Goal: Task Accomplishment & Management: Complete application form

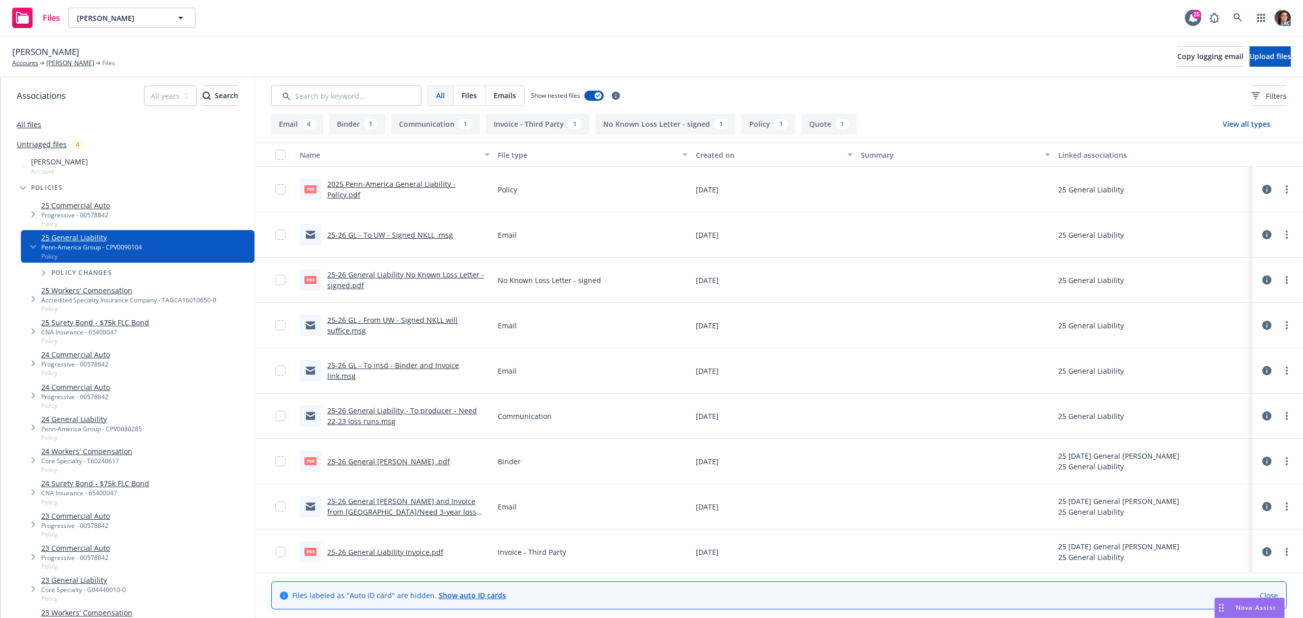
click at [408, 554] on link "25-26 General Liability Invoice.pdf" at bounding box center [385, 552] width 116 height 10
click at [1236, 17] on icon at bounding box center [1237, 17] width 9 height 9
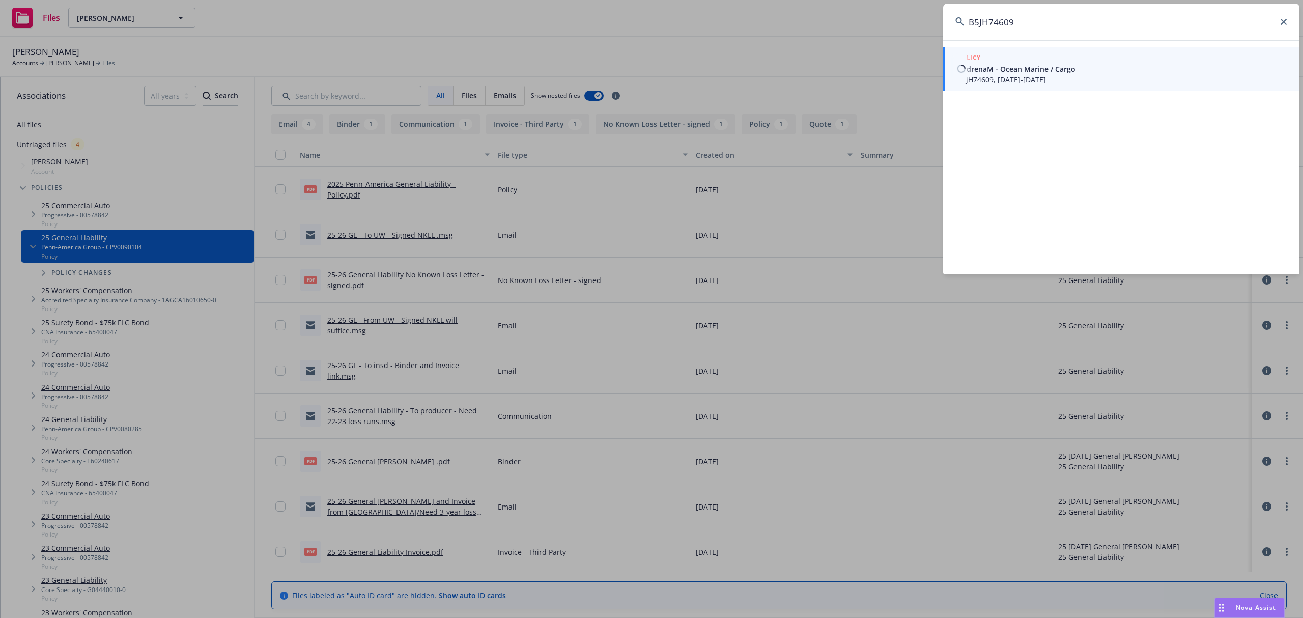
type input "B5JH74609"
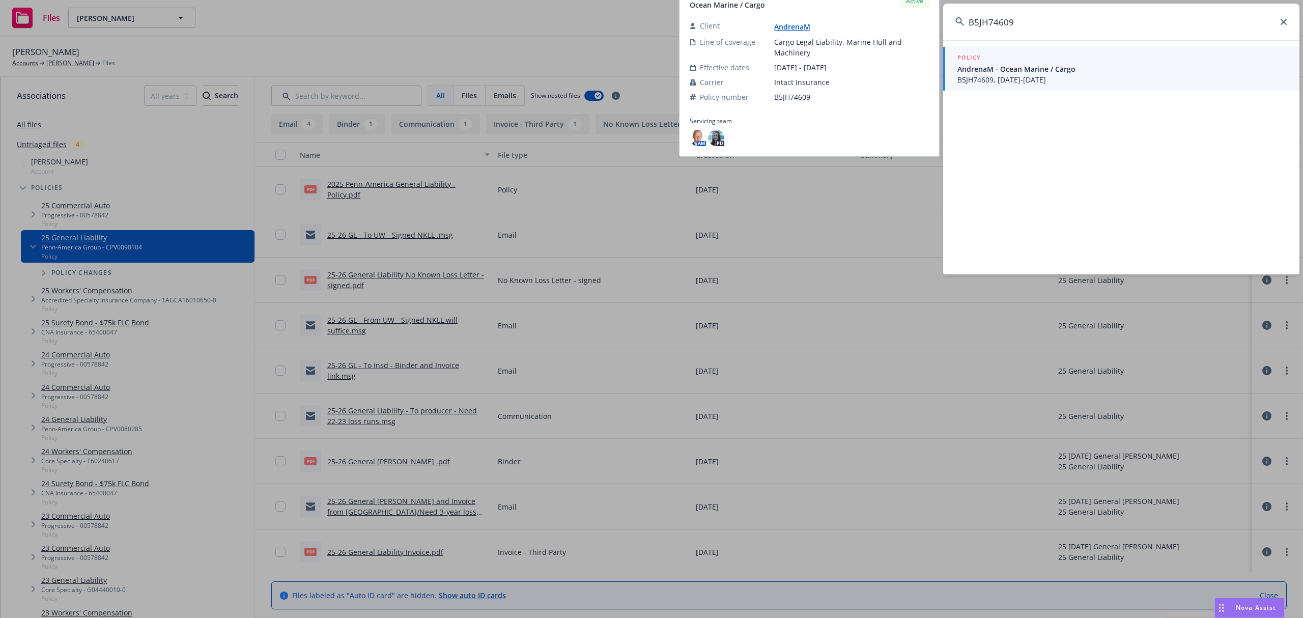
click at [1026, 72] on span "AndrenaM - Ocean Marine / Cargo" at bounding box center [1122, 69] width 330 height 11
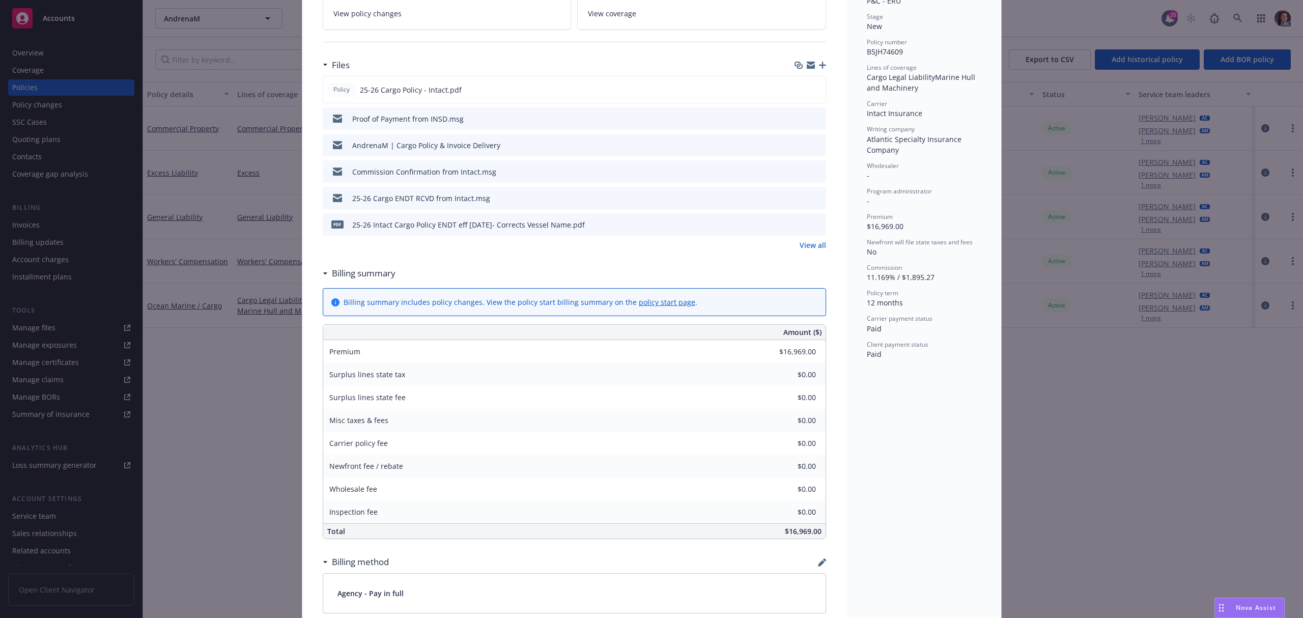
scroll to position [102, 0]
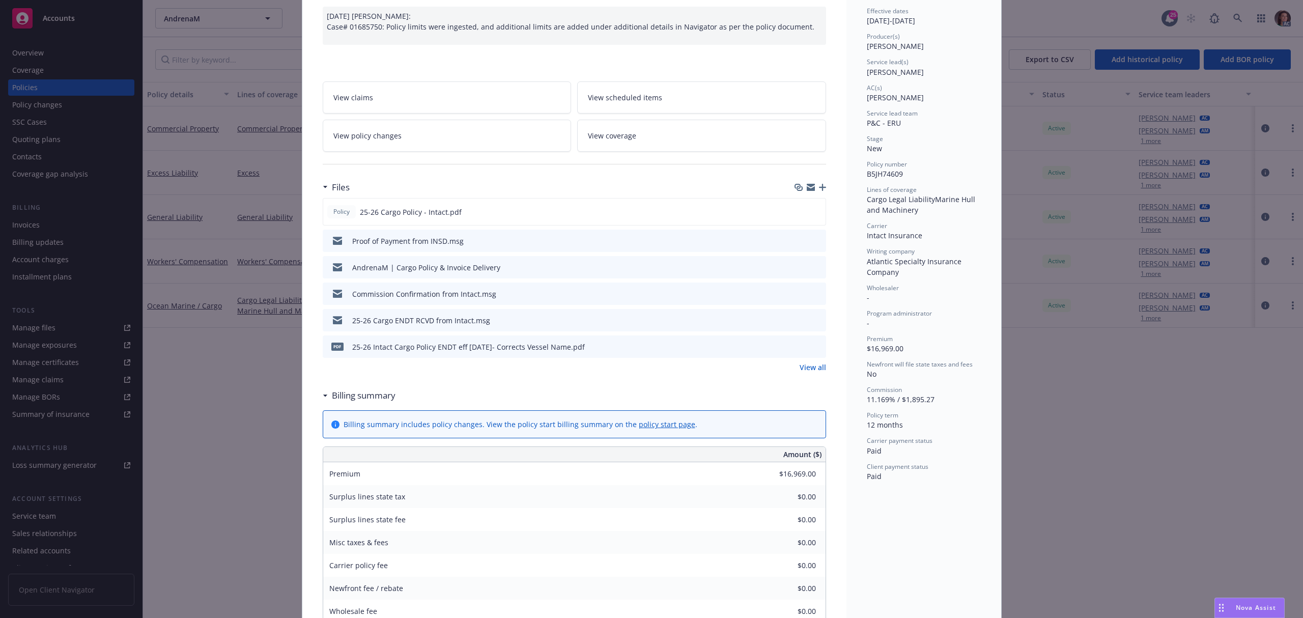
click at [813, 373] on link "View all" at bounding box center [812, 367] width 26 height 11
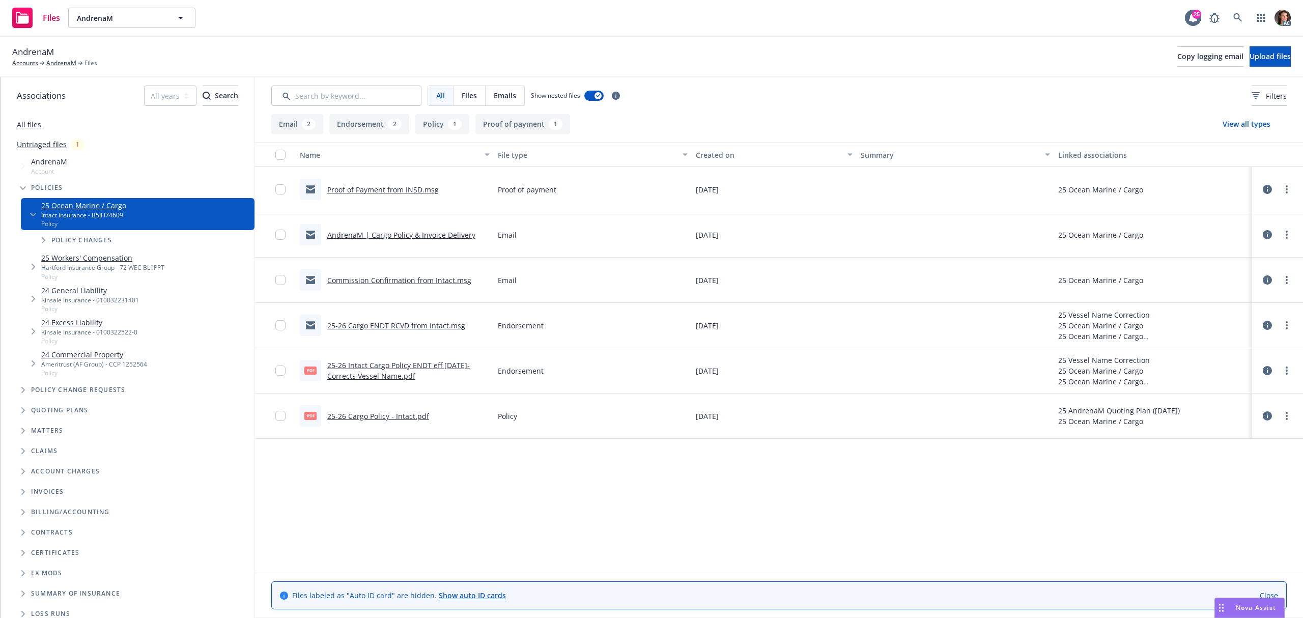
click at [389, 367] on link "25-26 Intact Cargo Policy ENDT eff 7/2/25- Corrects Vessel Name.pdf" at bounding box center [398, 370] width 142 height 20
click at [414, 416] on link "25-26 Cargo Policy - Intact.pdf" at bounding box center [378, 416] width 102 height 10
click at [1238, 18] on icon at bounding box center [1237, 17] width 9 height 9
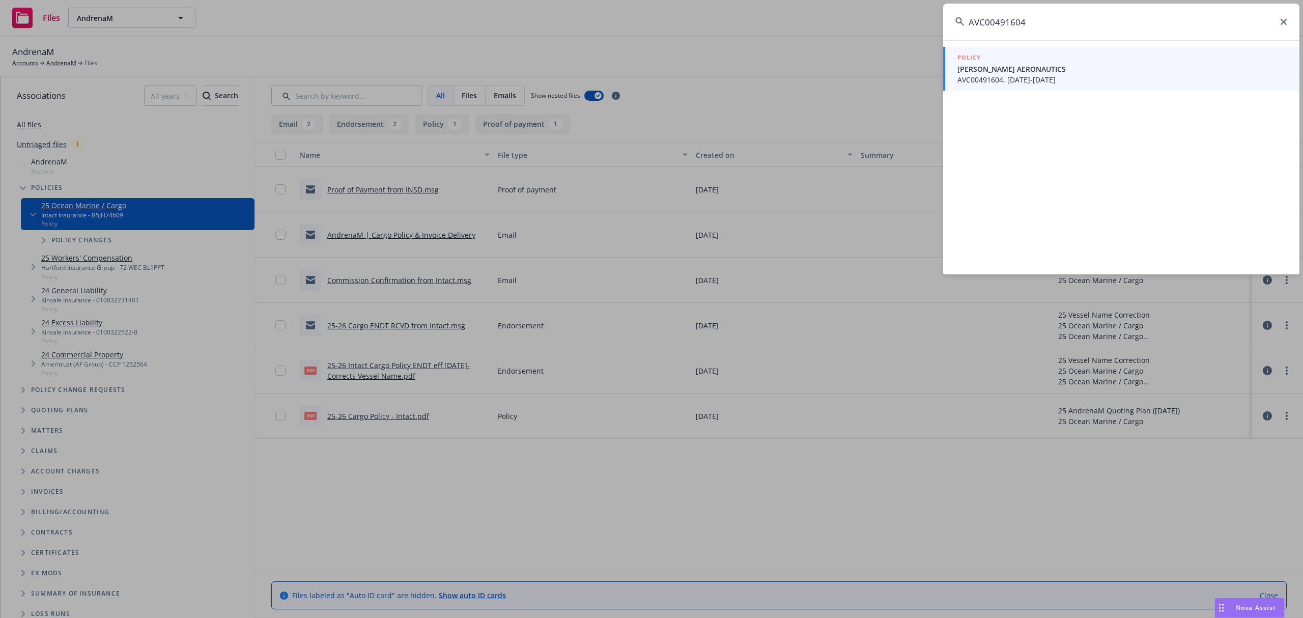
type input "AVC00491604"
click at [1027, 74] on span "AVC00491604, 06/08/2025-06/08/2026" at bounding box center [1122, 79] width 330 height 11
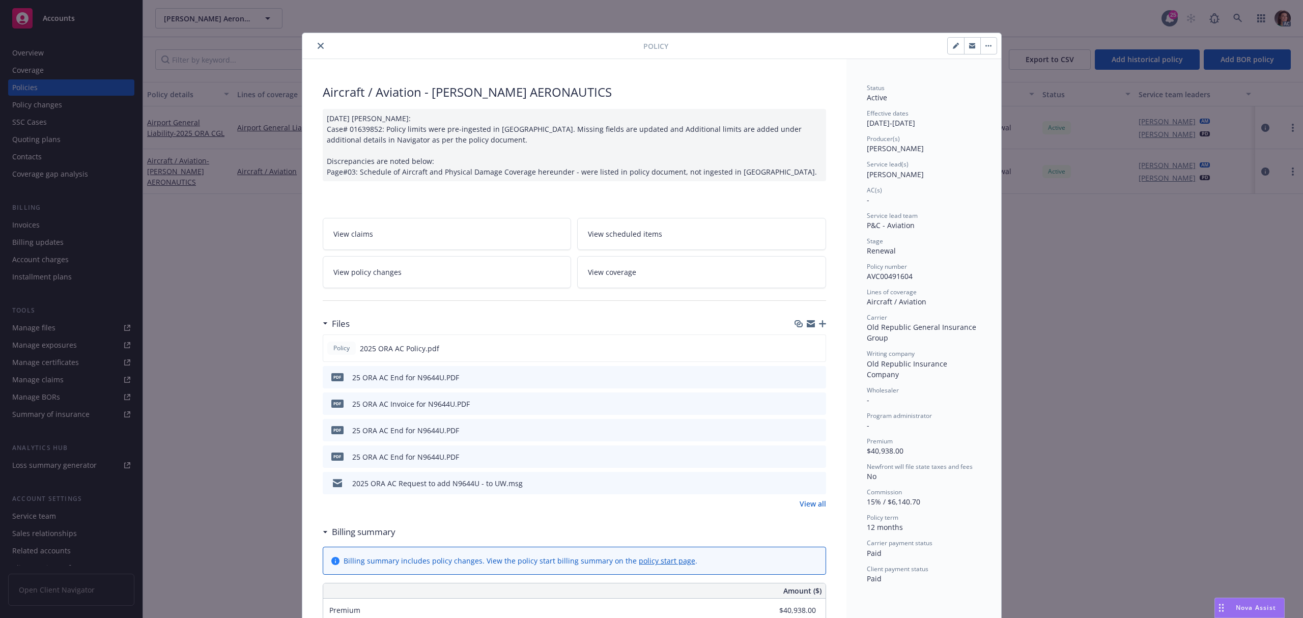
click at [494, 276] on link "View policy changes" at bounding box center [447, 272] width 249 height 32
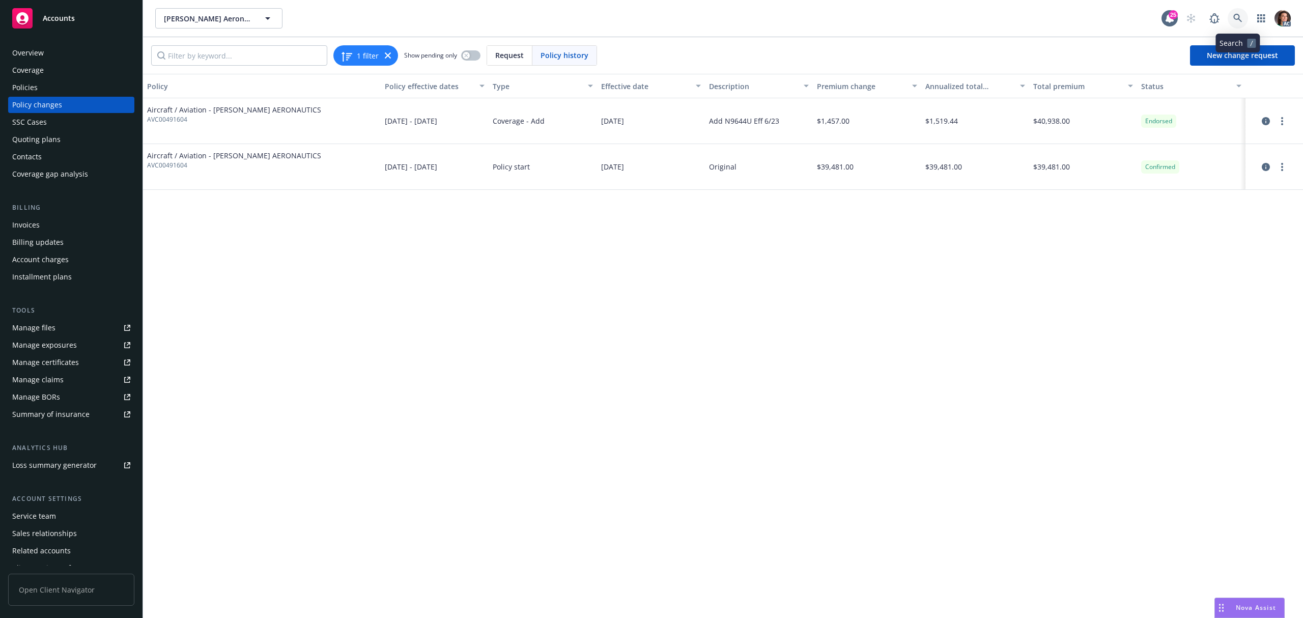
click at [1238, 16] on icon at bounding box center [1237, 18] width 9 height 9
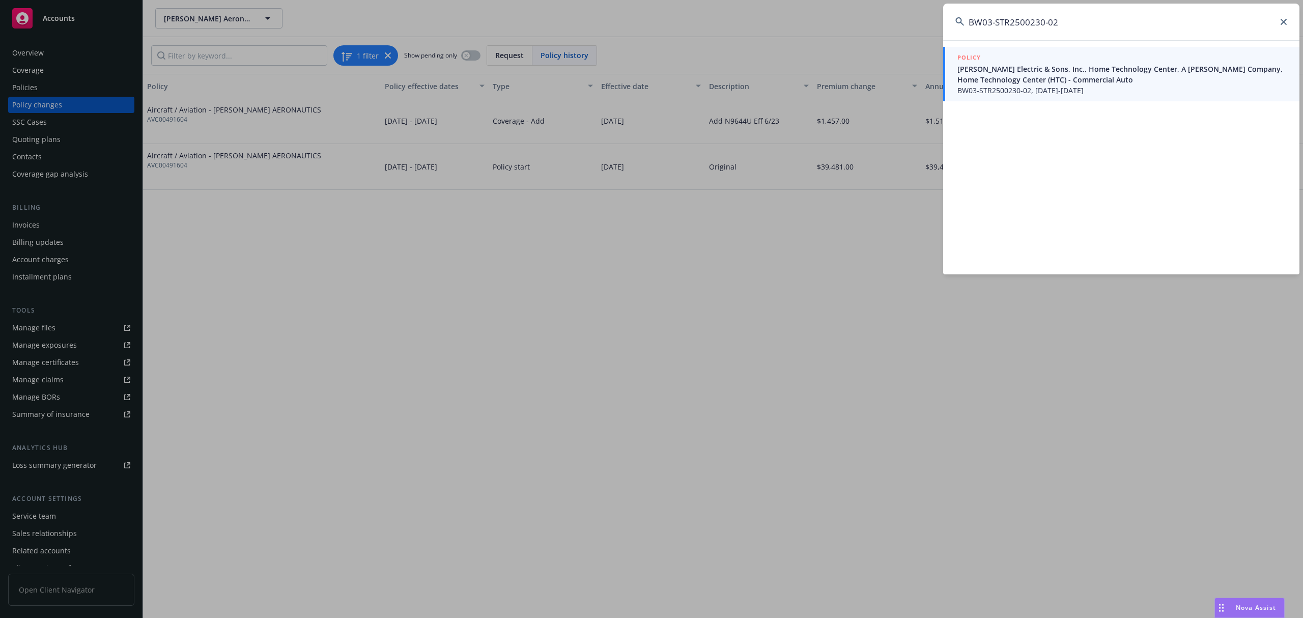
type input "BW03-STR2500230-02"
click at [996, 77] on span "Schamber Electric & Sons, Inc., Home Technology Center, A Schamber Company, Hom…" at bounding box center [1122, 74] width 330 height 21
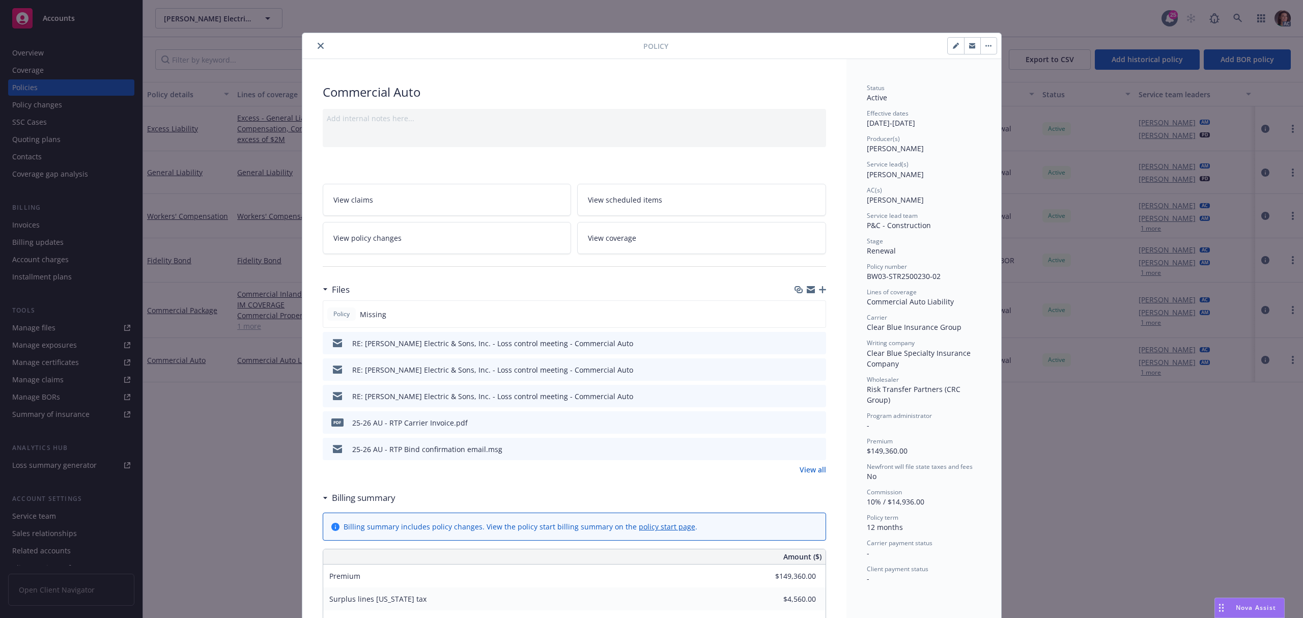
click at [533, 242] on link "View policy changes" at bounding box center [447, 238] width 249 height 32
click at [815, 471] on link "View all" at bounding box center [812, 469] width 26 height 11
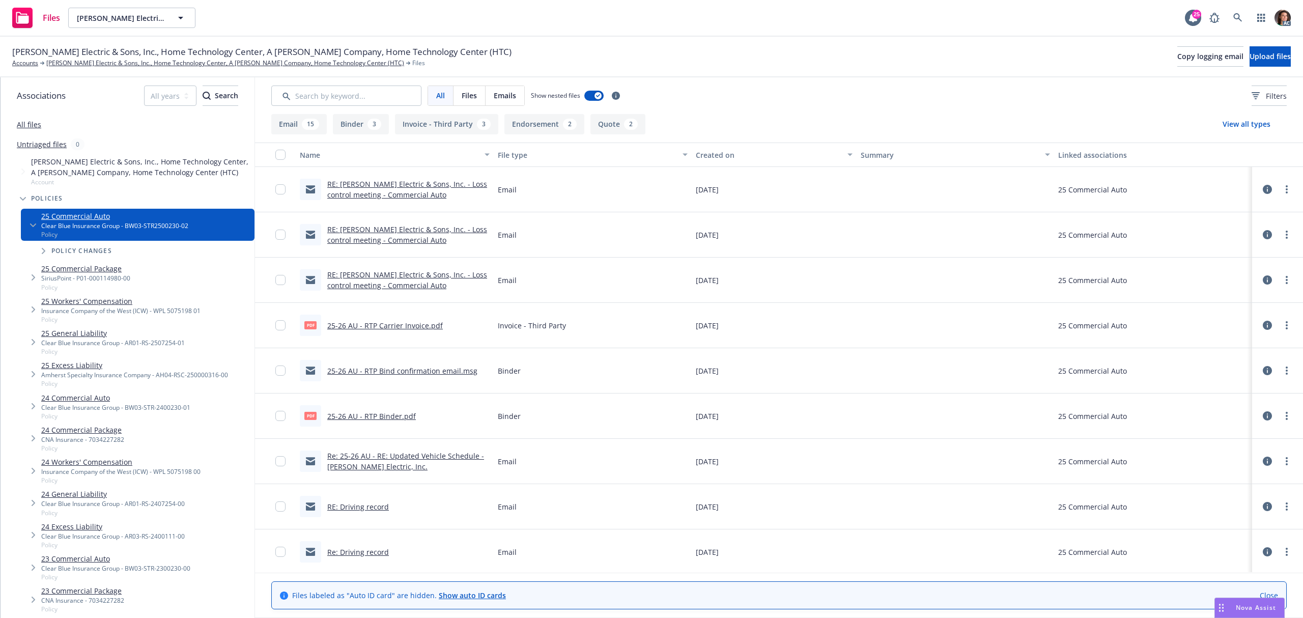
click at [421, 324] on link "25-26 AU - RTP Carrier Invoice.pdf" at bounding box center [385, 326] width 116 height 10
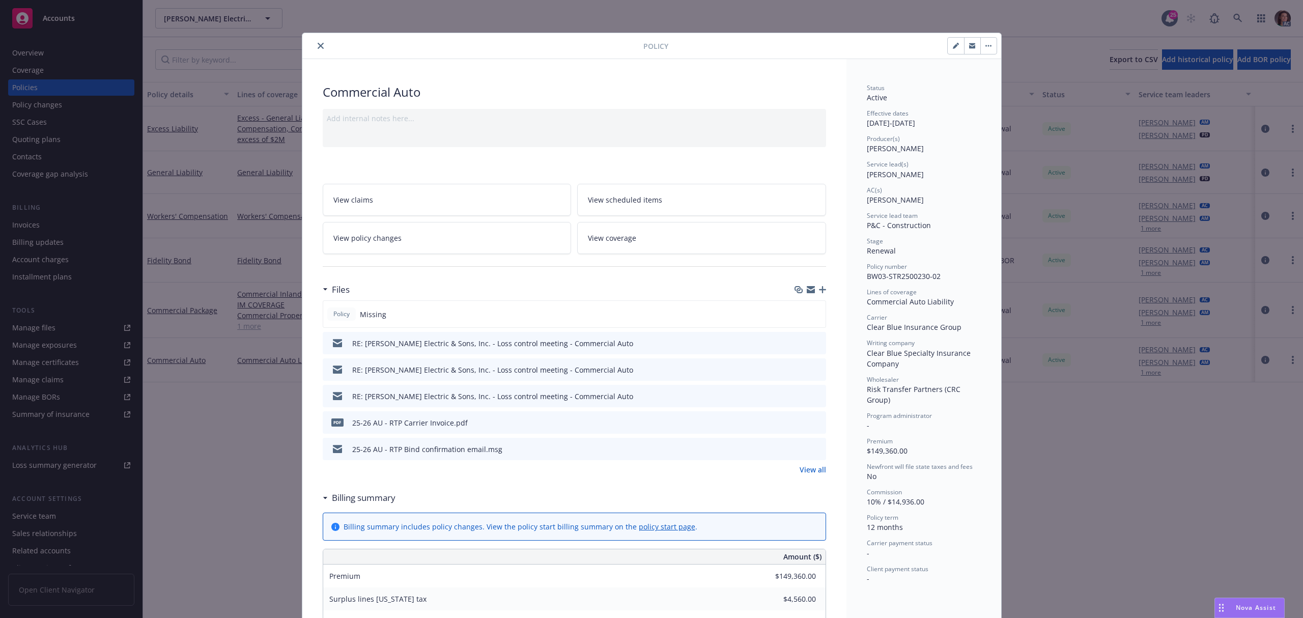
click at [314, 47] on button "close" at bounding box center [320, 46] width 12 height 12
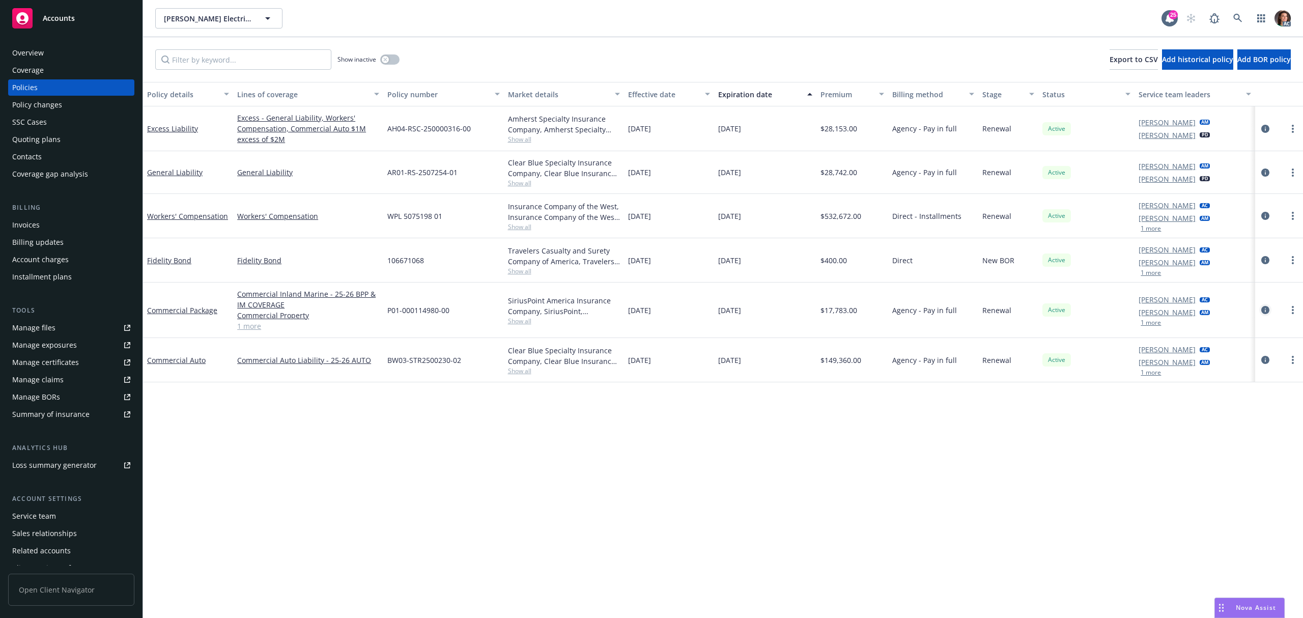
click at [1267, 312] on icon "circleInformation" at bounding box center [1265, 310] width 8 height 8
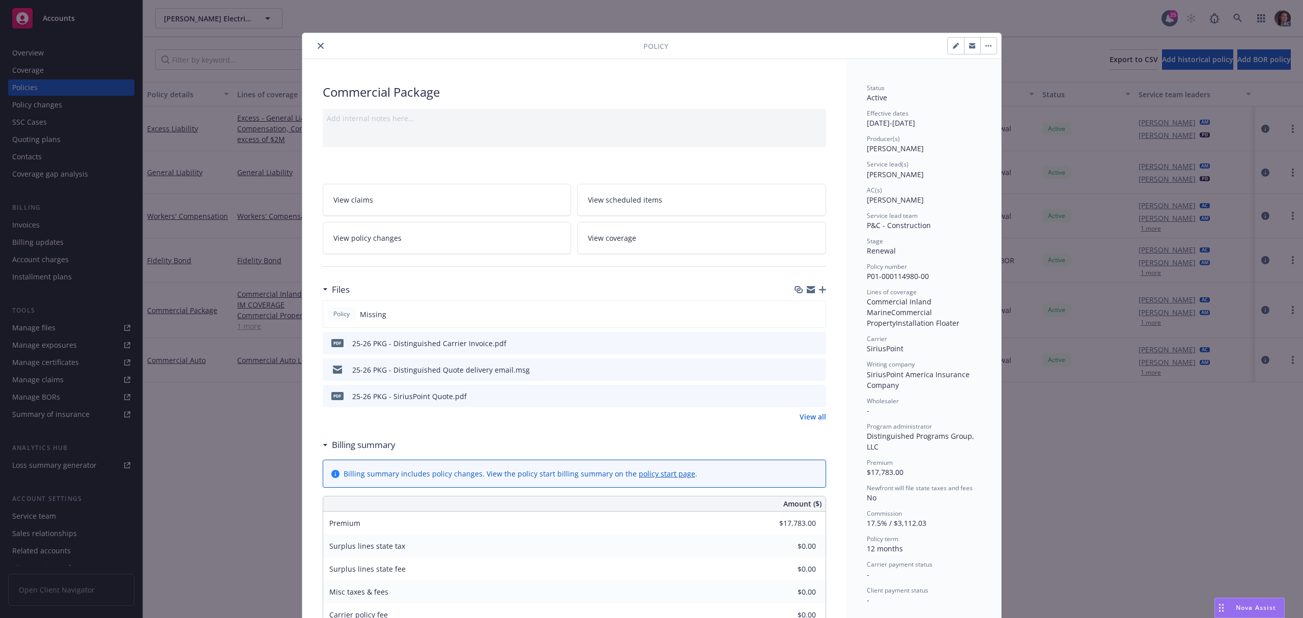
click at [475, 236] on link "View policy changes" at bounding box center [447, 238] width 249 height 32
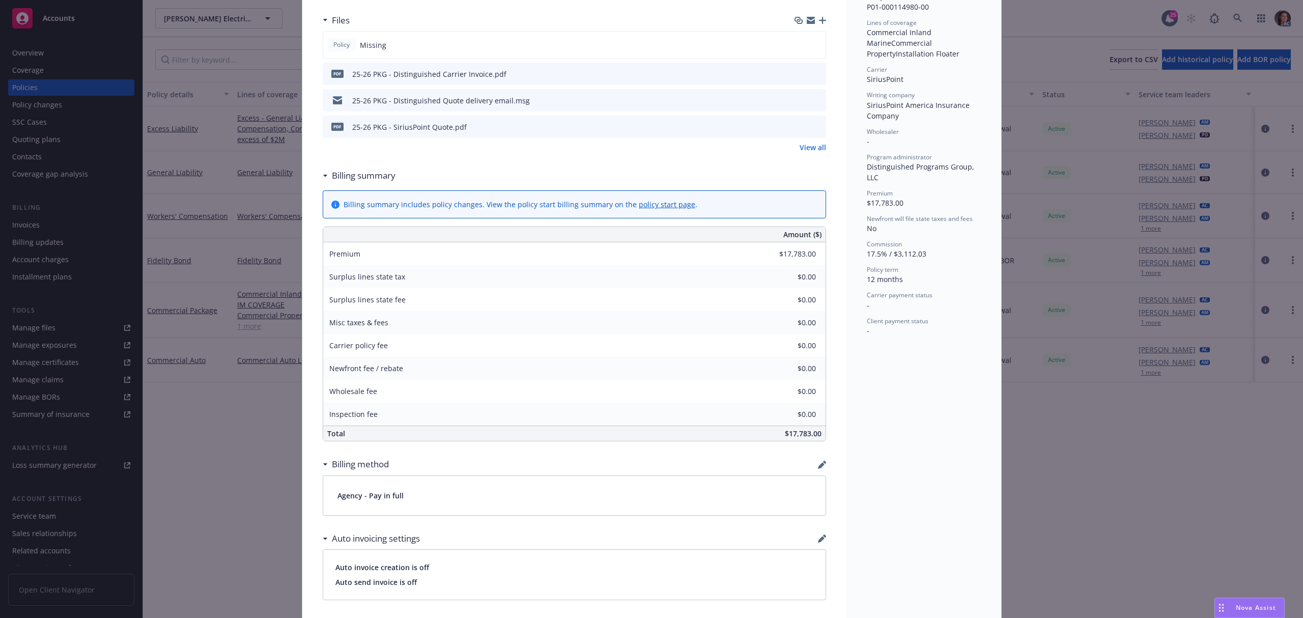
scroll to position [31, 0]
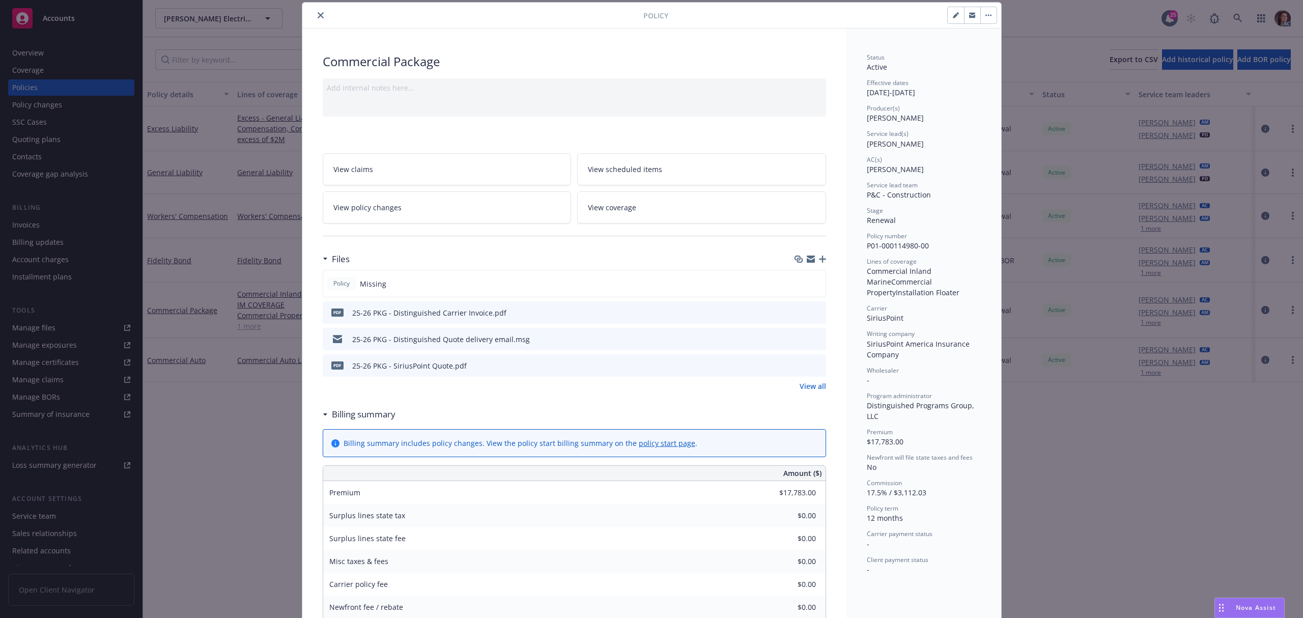
click at [813, 312] on icon "preview file" at bounding box center [816, 311] width 9 height 7
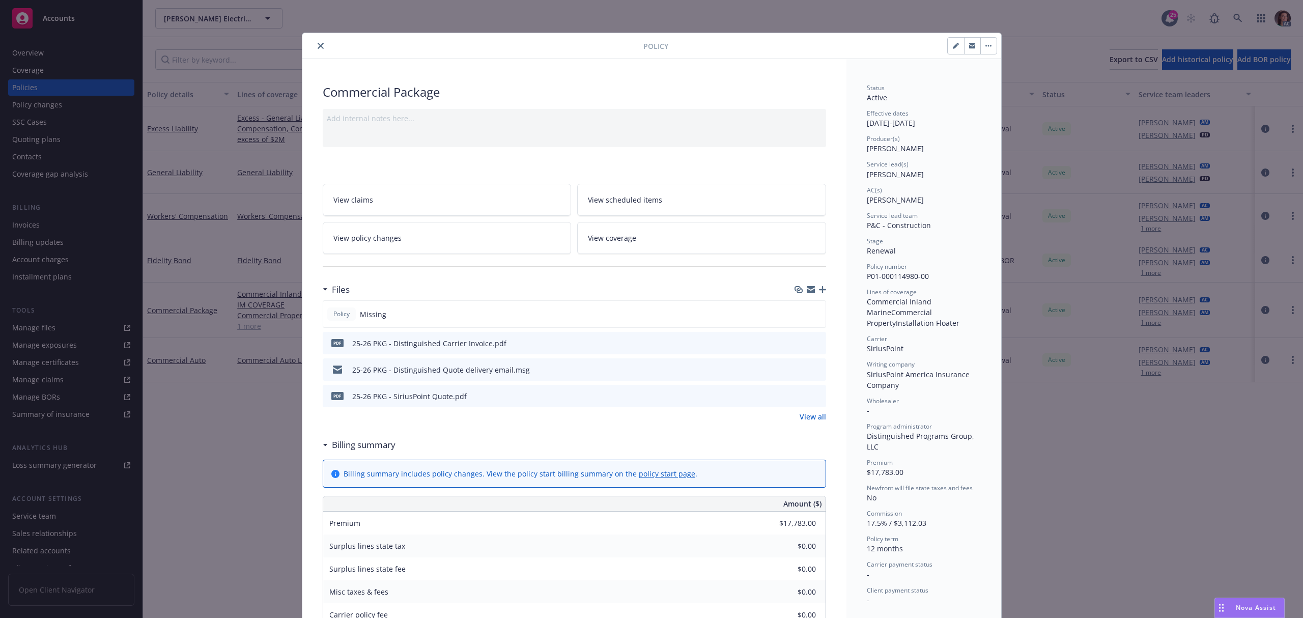
click at [881, 271] on span "Policy number" at bounding box center [887, 266] width 40 height 9
click at [883, 271] on span "P01-000114980-00" at bounding box center [898, 276] width 62 height 10
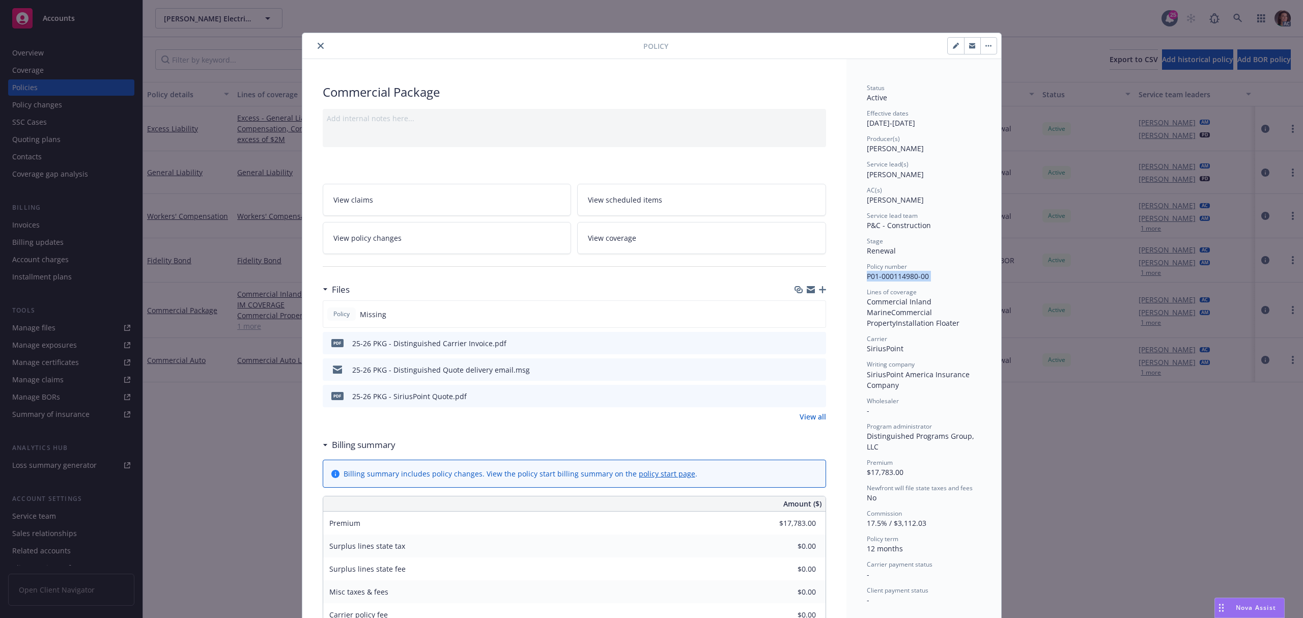
copy span "P01-000114980-00"
drag, startPoint x: 317, startPoint y: 44, endPoint x: 281, endPoint y: 64, distance: 40.6
click at [318, 43] on icon "close" at bounding box center [321, 46] width 6 height 6
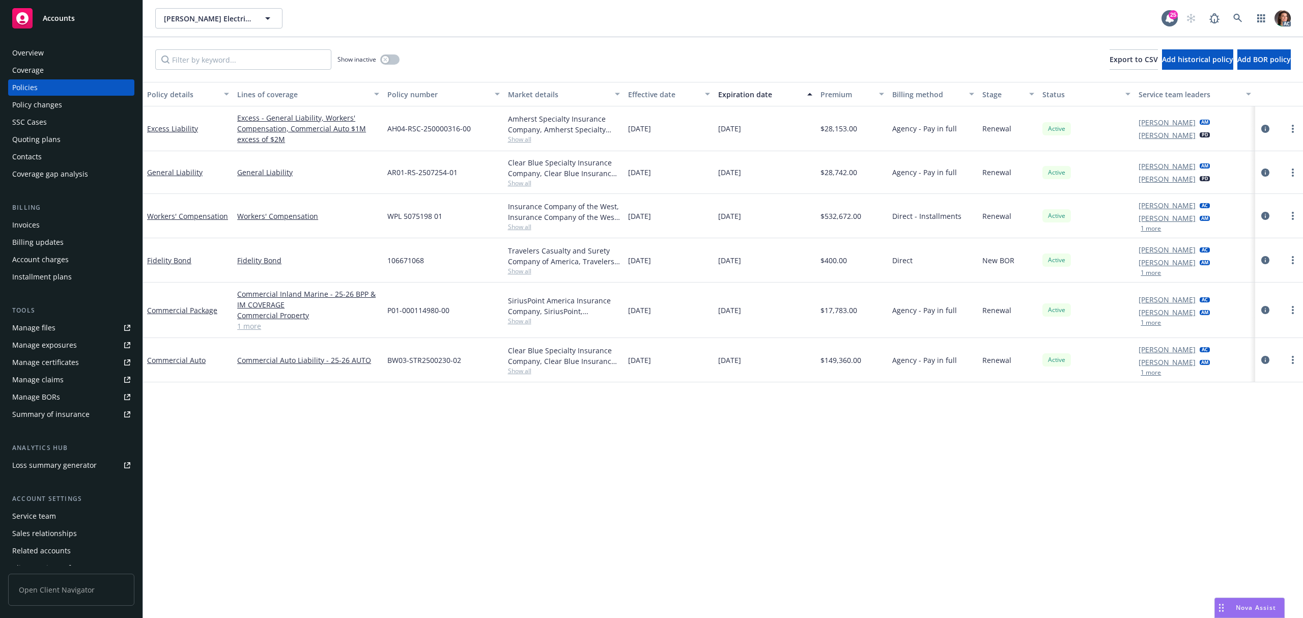
click at [23, 226] on div "Invoices" at bounding box center [25, 225] width 27 height 16
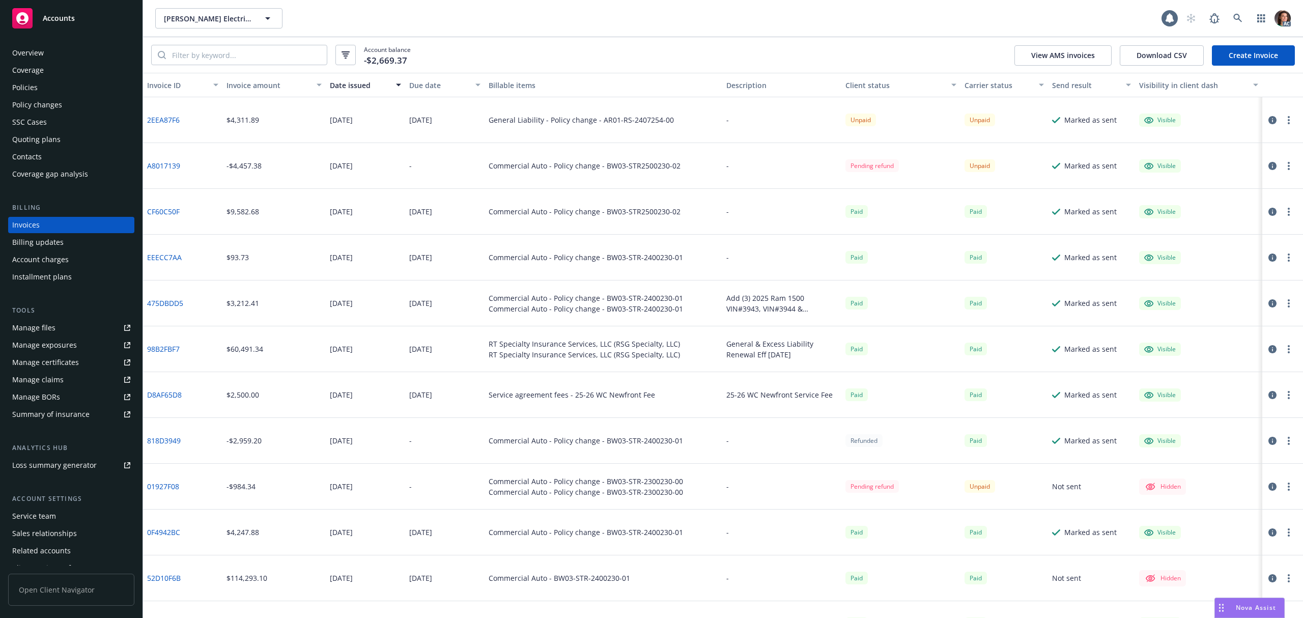
click at [1245, 55] on link "Create Invoice" at bounding box center [1253, 55] width 83 height 20
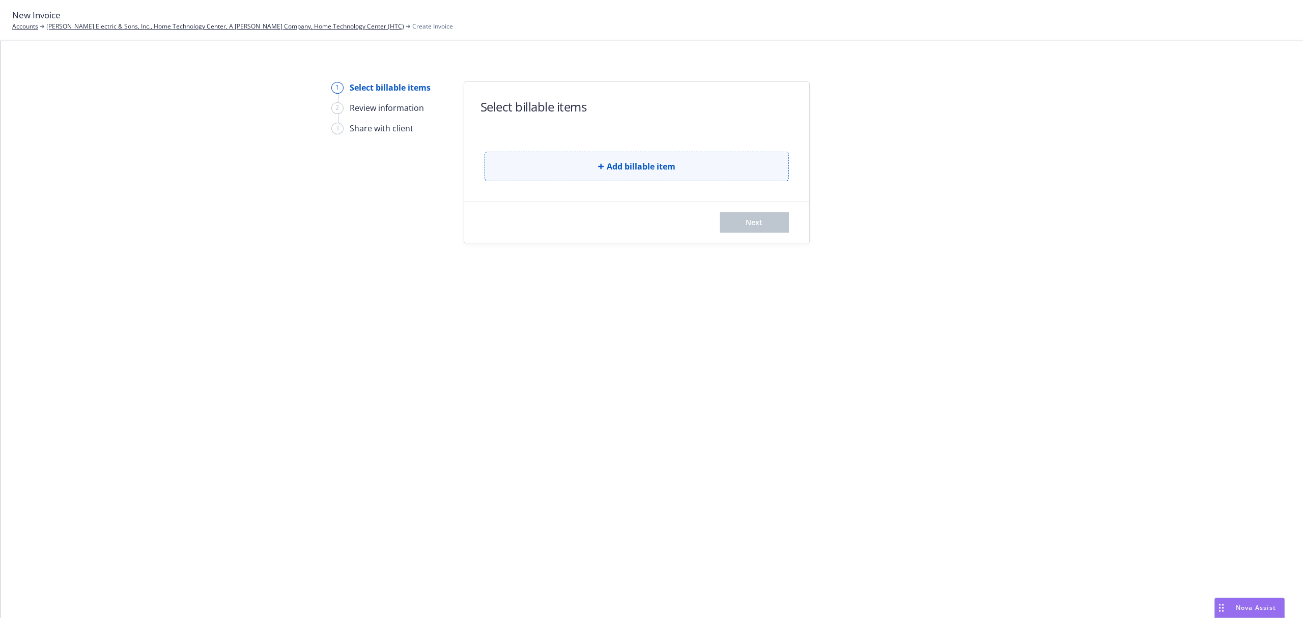
click at [656, 156] on button "Add billable item" at bounding box center [636, 167] width 304 height 30
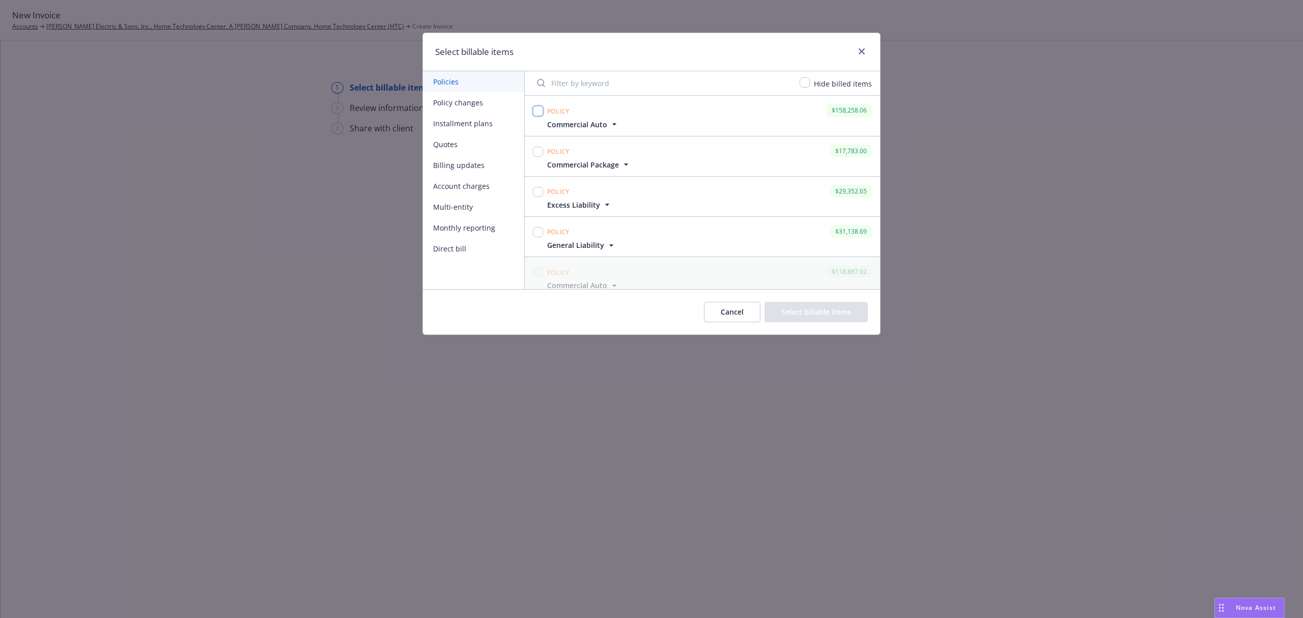
click at [540, 115] on input "checkbox" at bounding box center [538, 111] width 10 height 10
checkbox input "true"
click at [536, 154] on input "checkbox" at bounding box center [538, 152] width 10 height 10
checkbox input "true"
click at [834, 312] on button "Select billable items" at bounding box center [815, 312] width 103 height 20
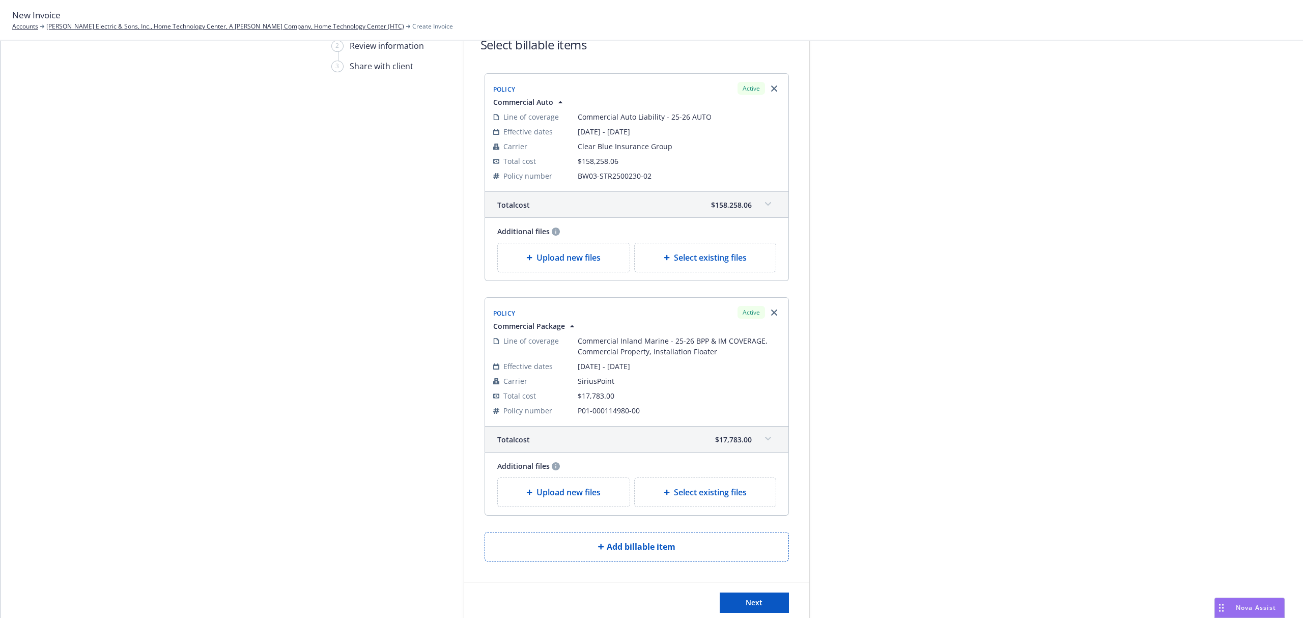
scroll to position [135, 0]
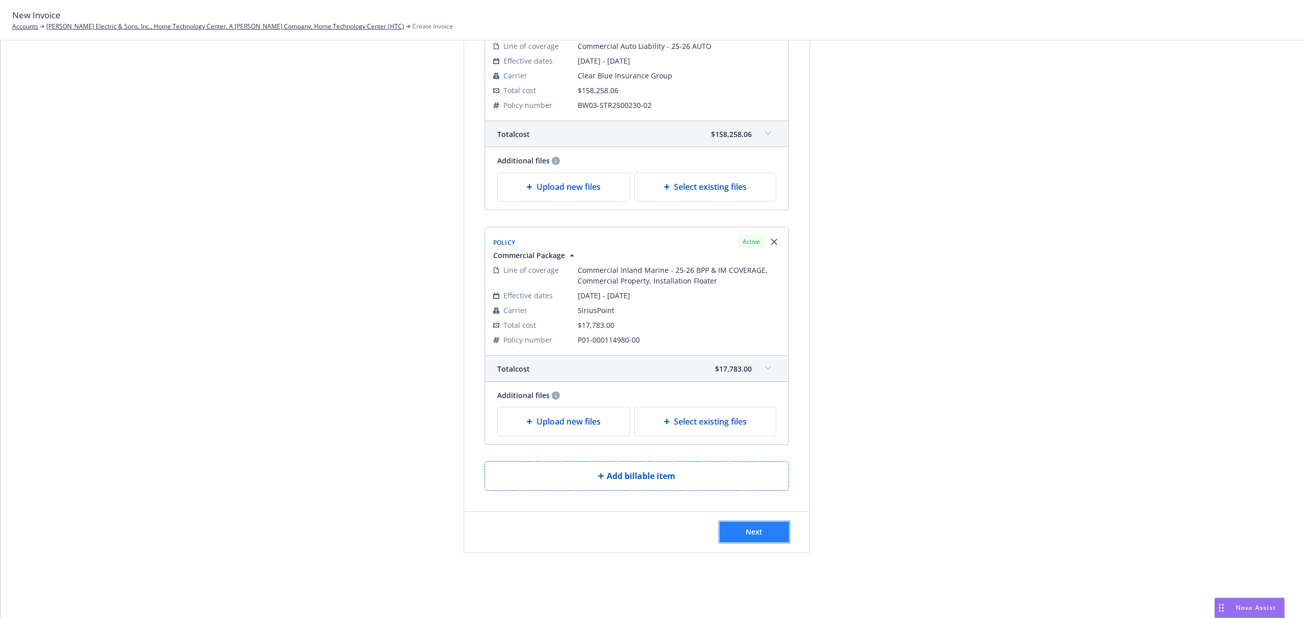
click at [759, 529] on button "Next" at bounding box center [754, 532] width 69 height 20
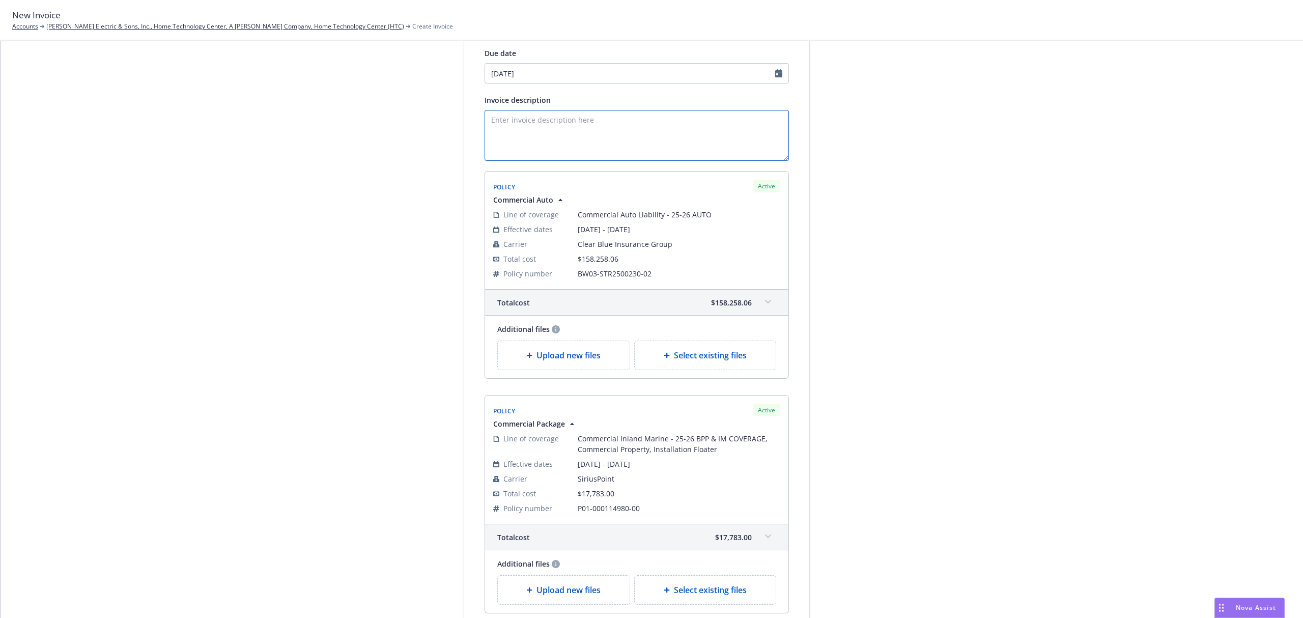
click at [519, 137] on textarea "Invoice description" at bounding box center [636, 135] width 304 height 51
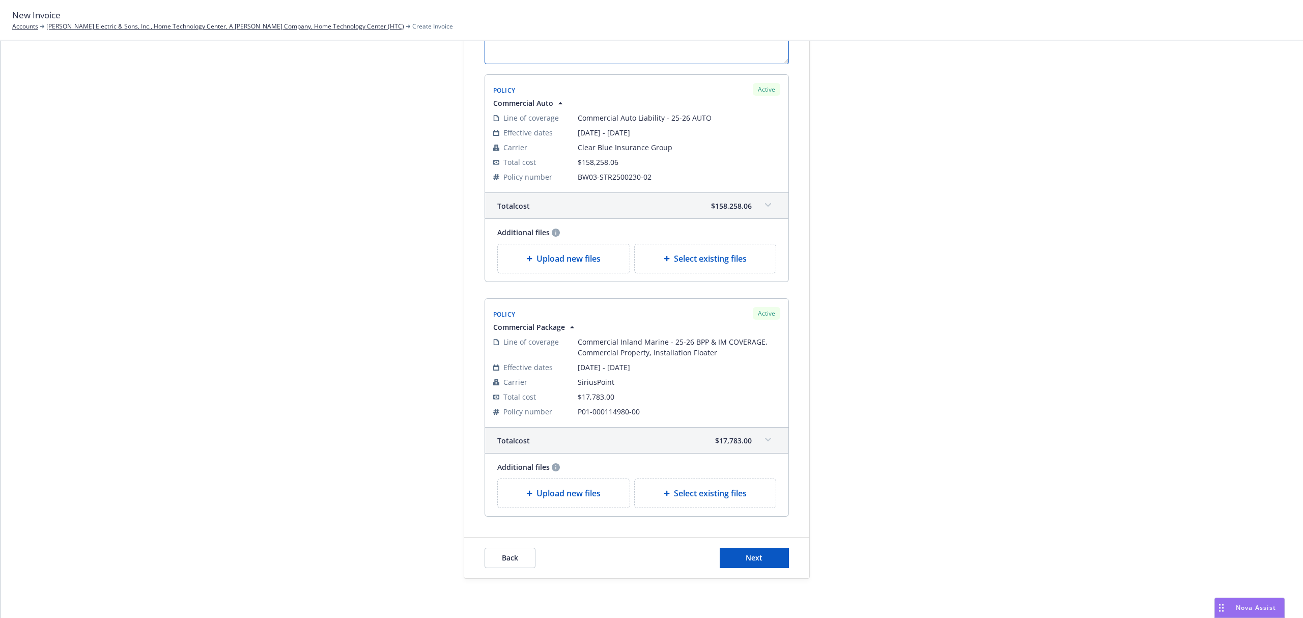
scroll to position [261, 0]
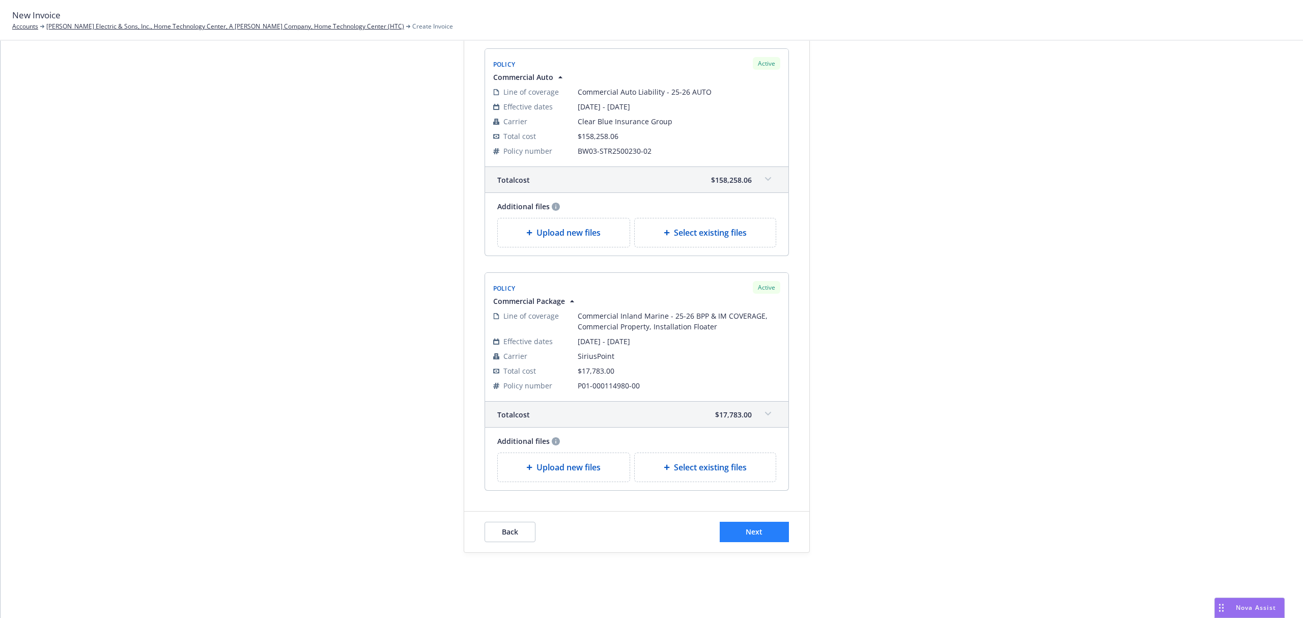
type textarea "Fully Funded Financed Policies"
click at [755, 531] on span "Next" at bounding box center [754, 532] width 17 height 10
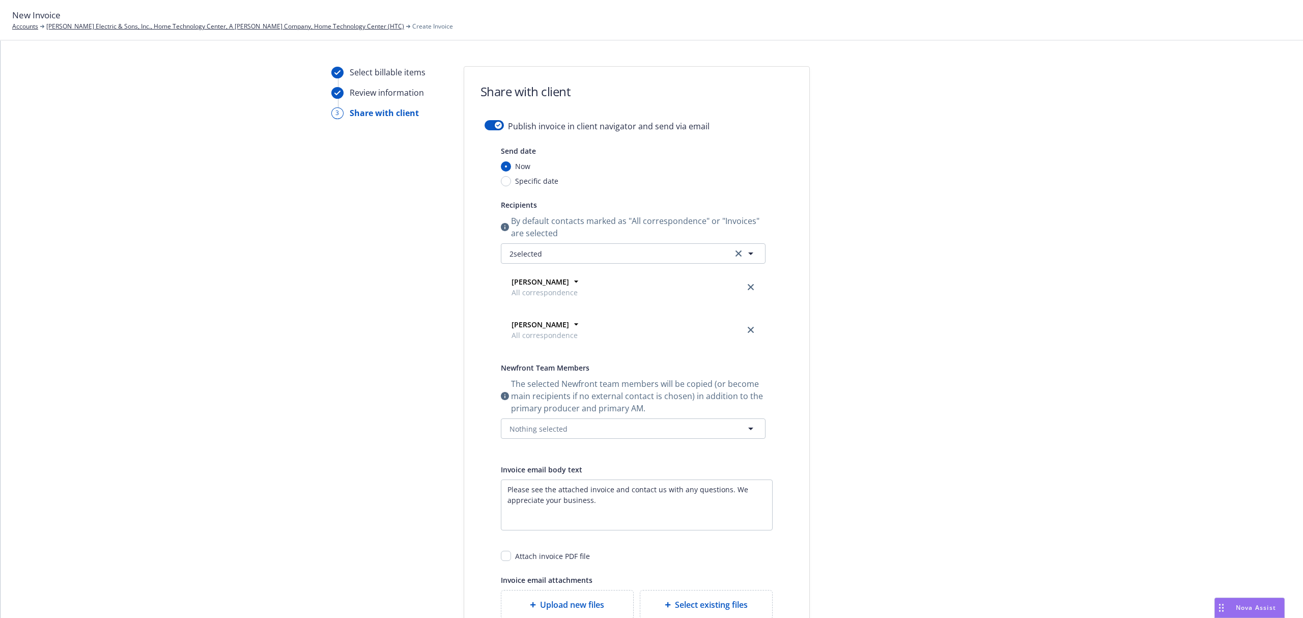
scroll to position [0, 0]
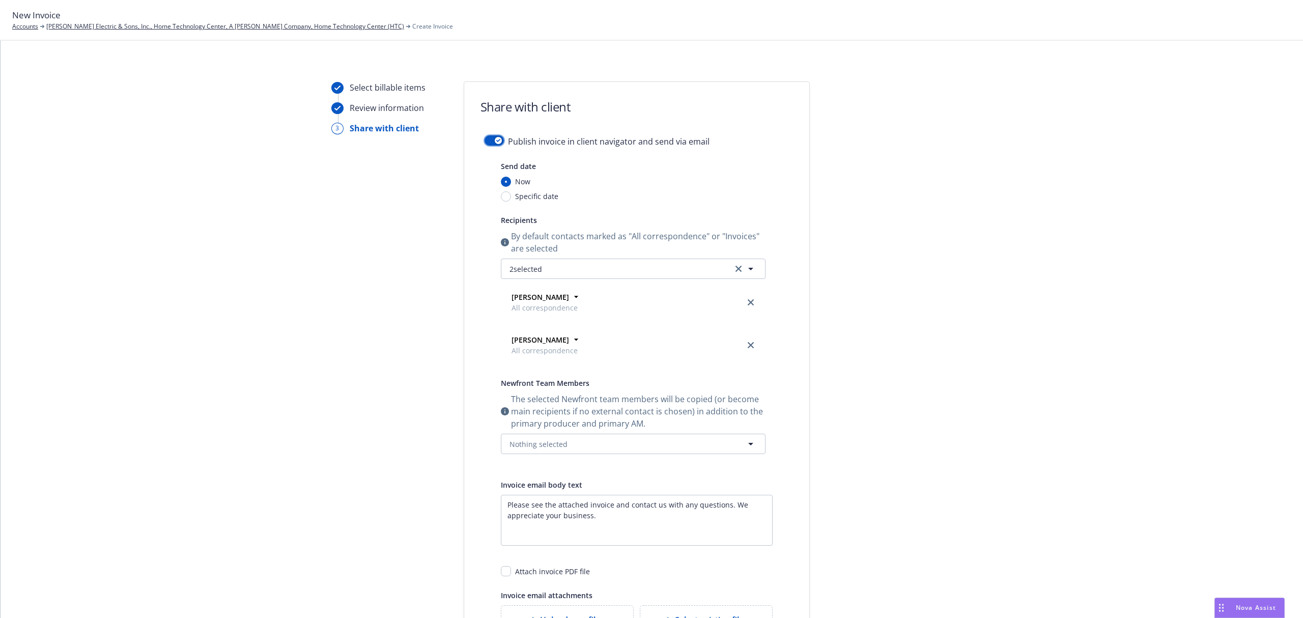
click at [496, 140] on icon "button" at bounding box center [498, 140] width 4 height 3
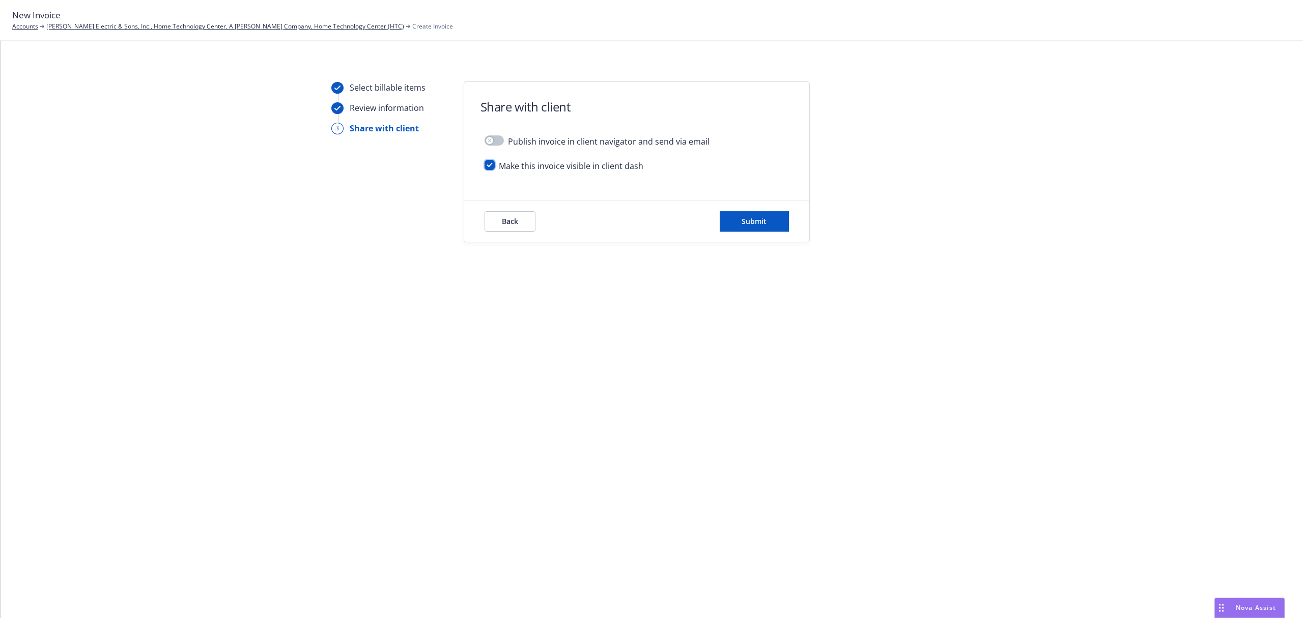
click at [488, 165] on input "checkbox" at bounding box center [489, 165] width 10 height 10
checkbox input "false"
click at [738, 220] on button "Submit" at bounding box center [754, 221] width 69 height 20
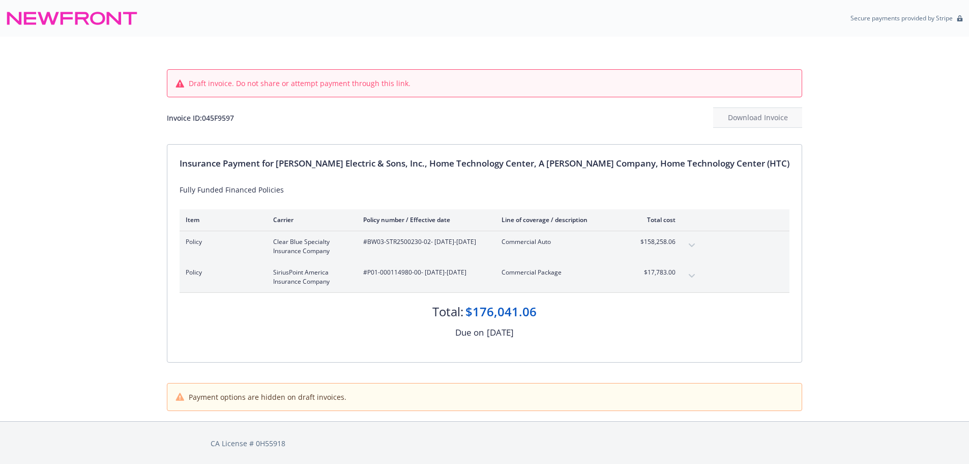
click at [234, 118] on div "Invoice ID: 045F9597" at bounding box center [200, 117] width 67 height 11
copy div "045F9597"
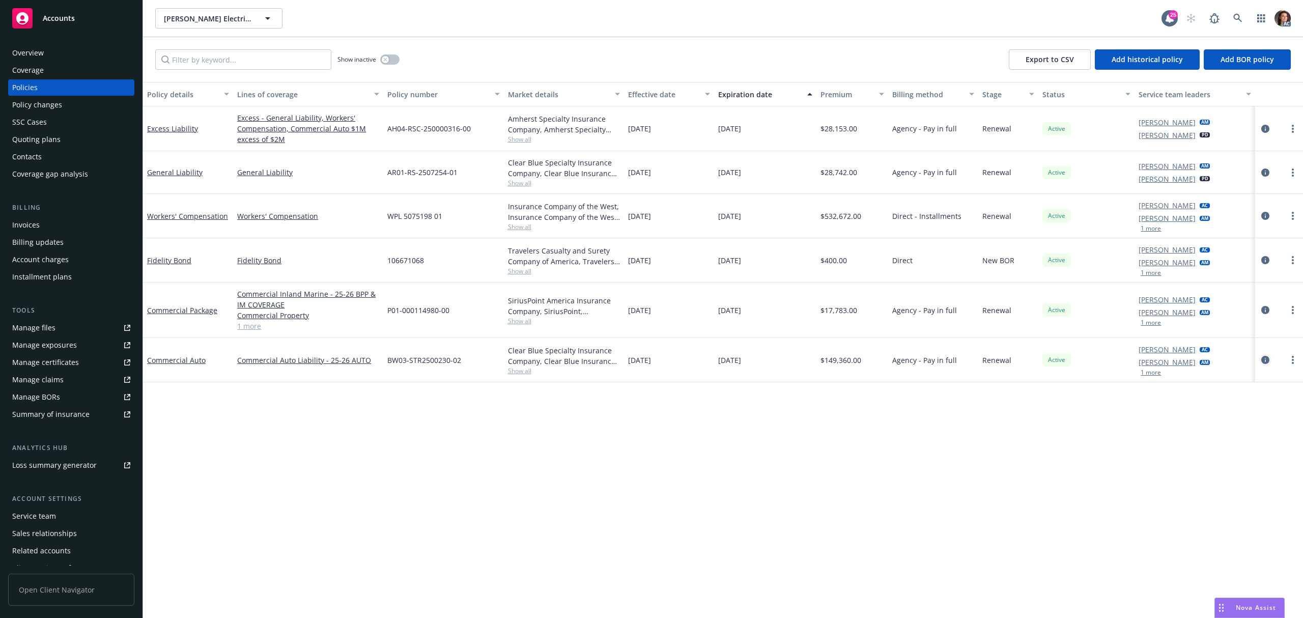
click at [1262, 360] on icon "circleInformation" at bounding box center [1265, 360] width 8 height 8
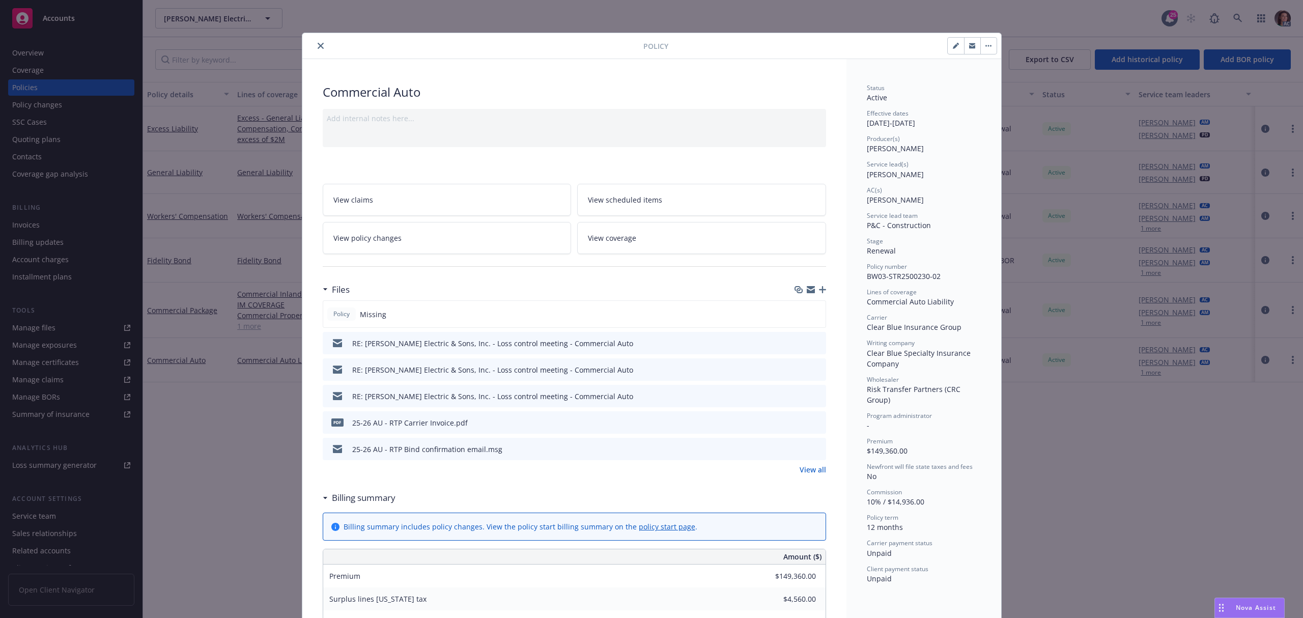
click at [463, 241] on link "View policy changes" at bounding box center [447, 238] width 249 height 32
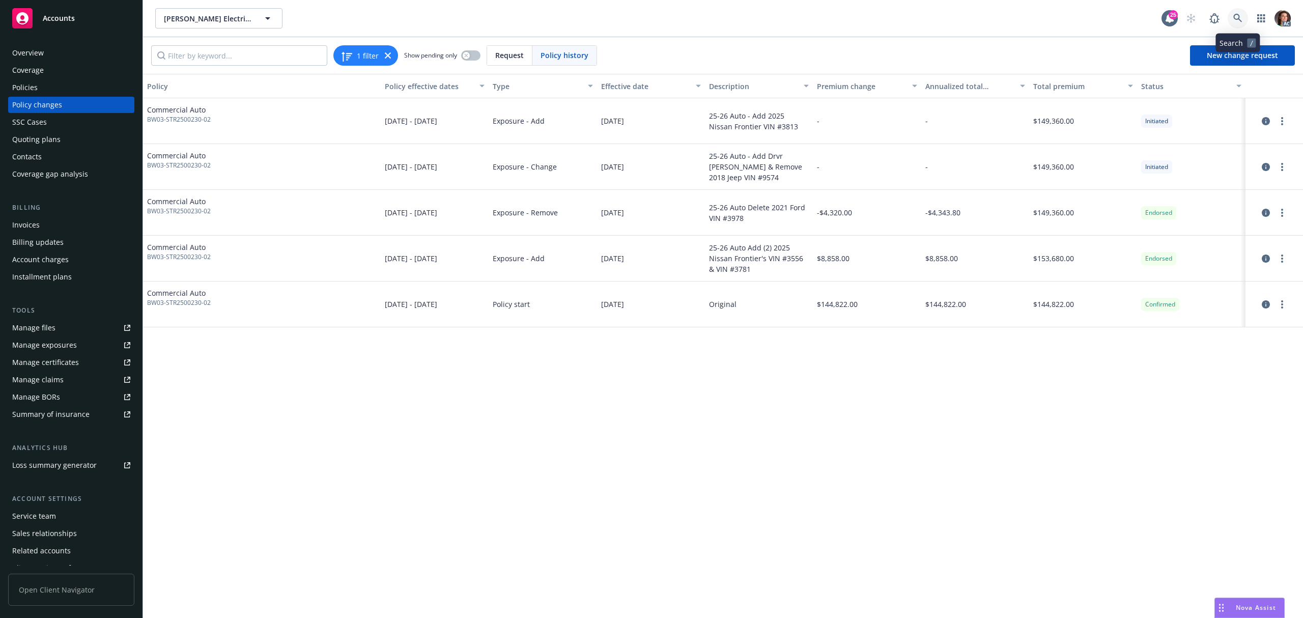
click at [1234, 19] on icon at bounding box center [1237, 18] width 9 height 9
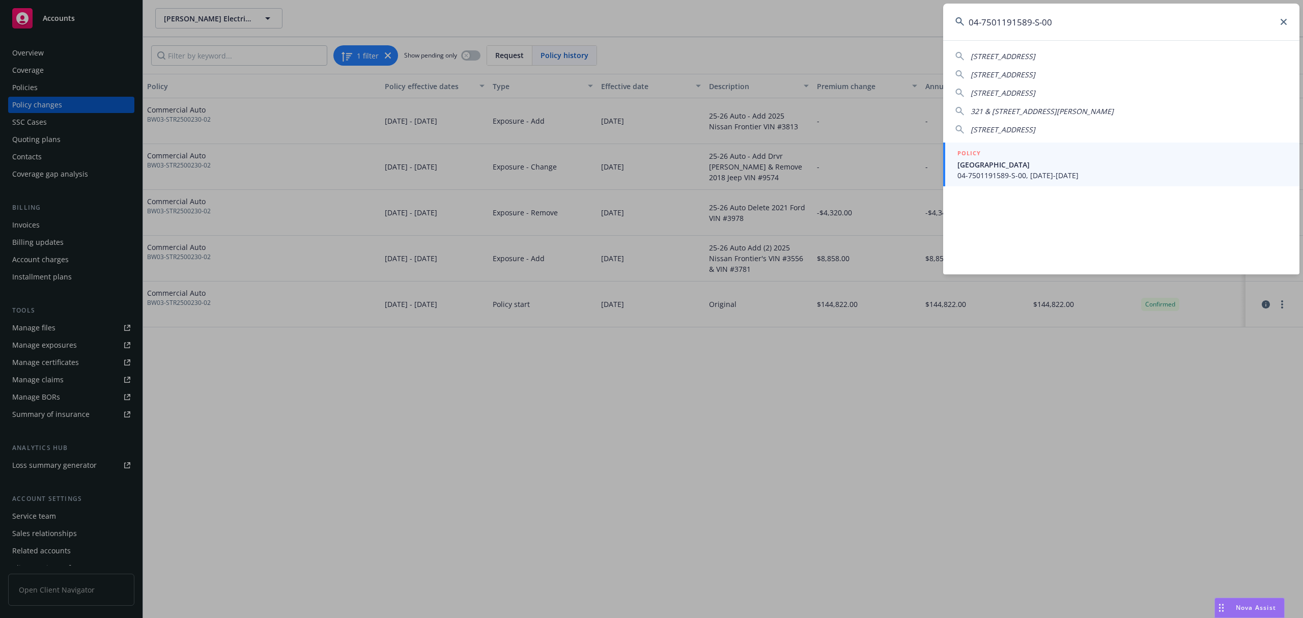
type input "04-7501191589-S-00"
click at [1019, 176] on span "04-7501191589-S-00, 07/01/2025-07/01/2026" at bounding box center [1122, 175] width 330 height 11
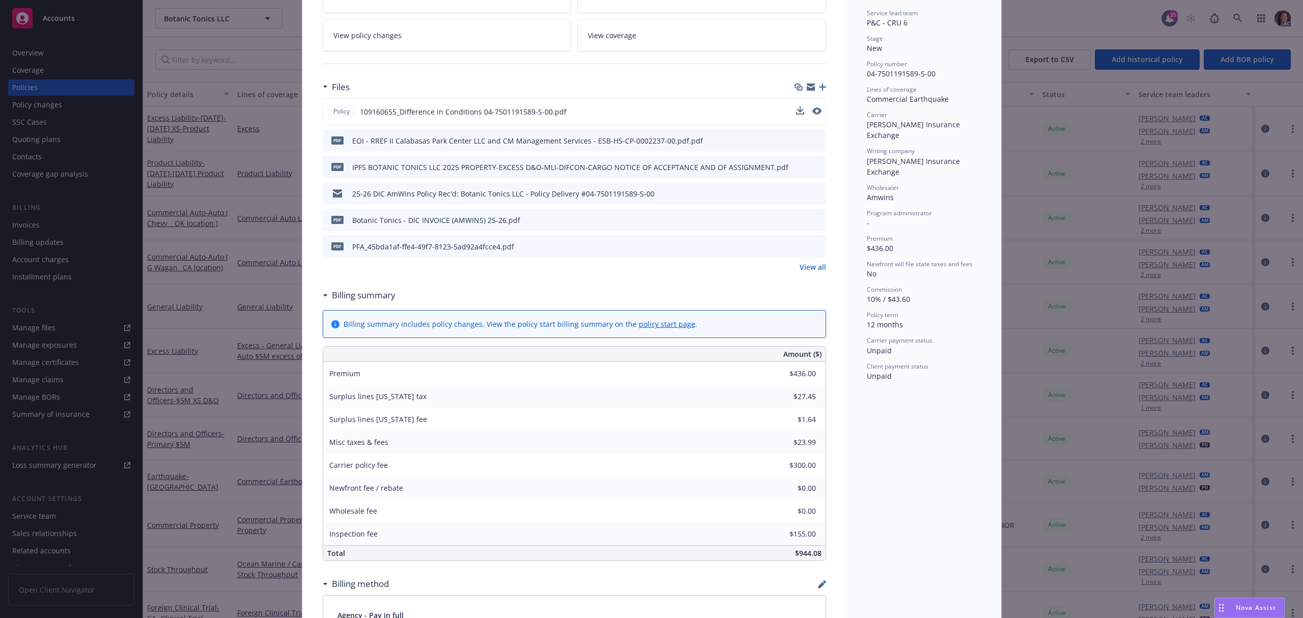
scroll to position [204, 0]
click at [800, 264] on link "View all" at bounding box center [812, 266] width 26 height 11
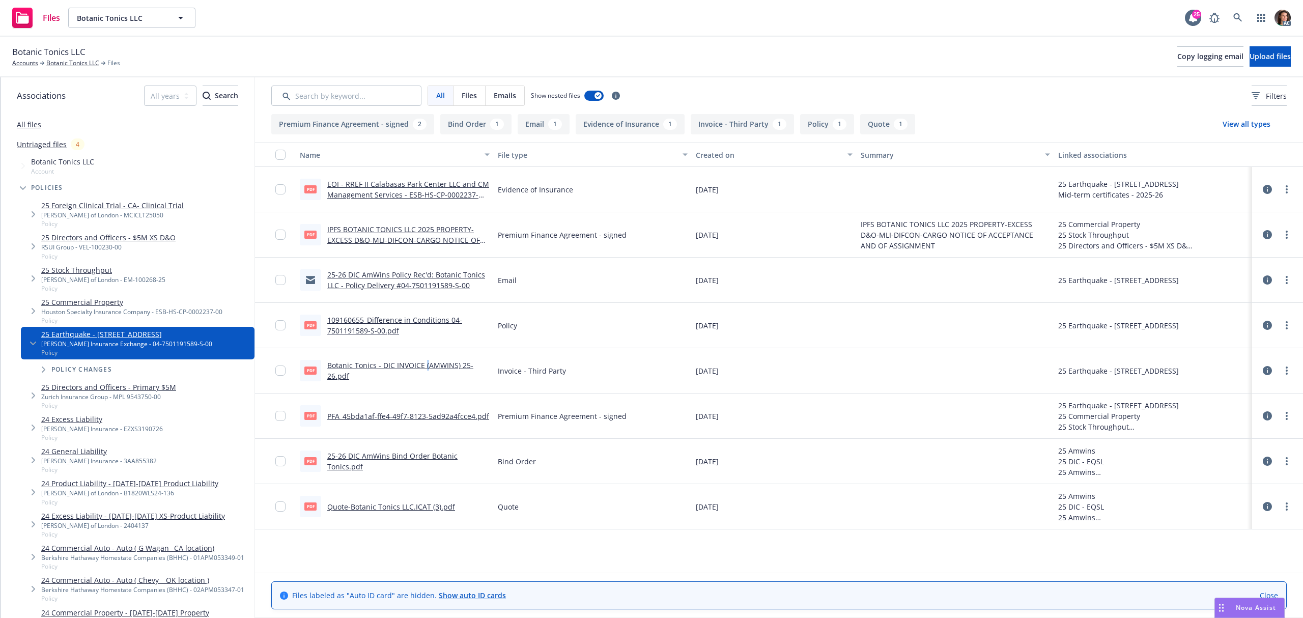
click at [424, 366] on link "Botanic Tonics - DIC INVOICE (AMWINS) 25-26.pdf" at bounding box center [400, 370] width 146 height 20
click at [418, 457] on link "25-26 DIC AmWins Bind Order Botanic Tonics.pdf" at bounding box center [392, 461] width 130 height 20
click at [382, 237] on link "IPFS BOTANIC TONICS LLC 2025 PROPERTY-EXCESS D&O-MLI-DIFCON-CARGO NOTICE OF ACC…" at bounding box center [403, 239] width 153 height 31
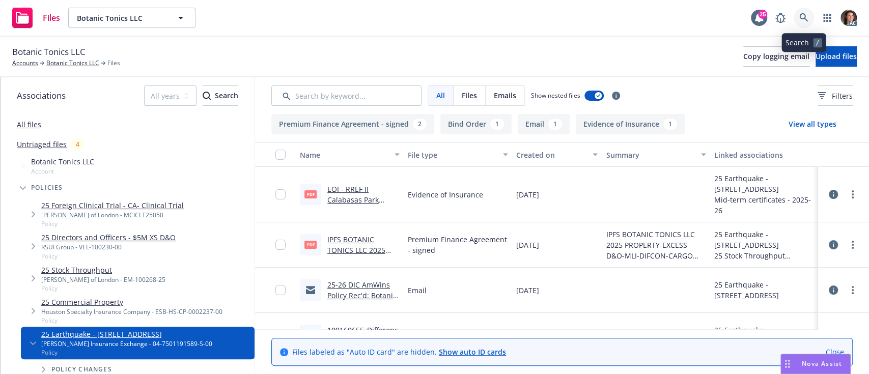
click at [798, 13] on link at bounding box center [803, 18] width 20 height 20
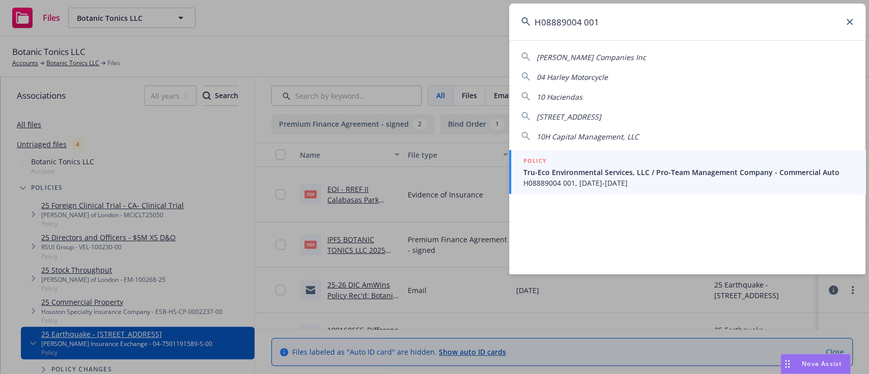
type input "H08889004 001"
click at [611, 178] on span "H08889004 001, 06/18/2025-06/18/2026" at bounding box center [688, 183] width 330 height 11
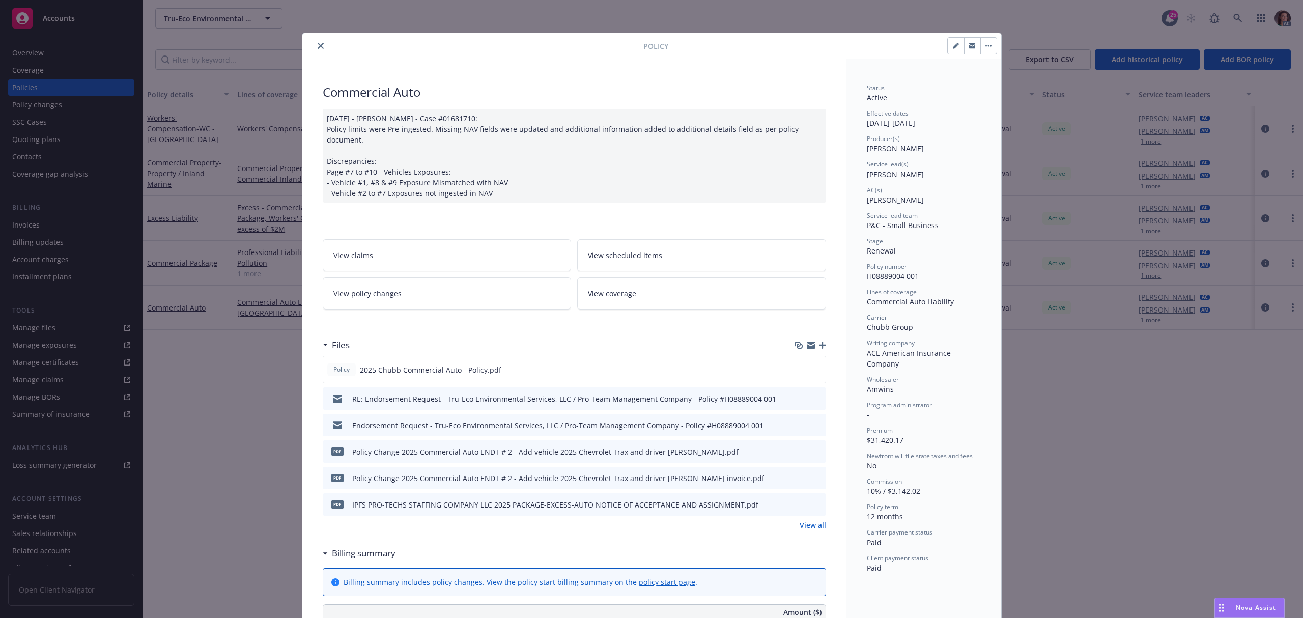
click at [477, 282] on link "View policy changes" at bounding box center [447, 293] width 249 height 32
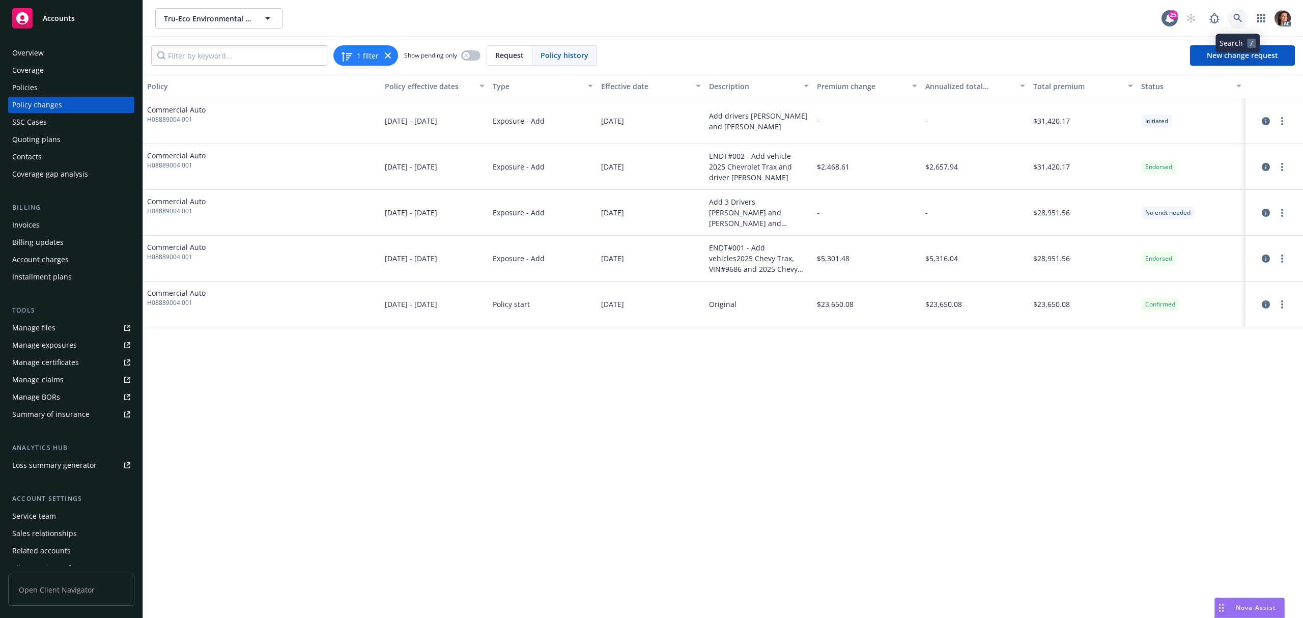
click at [1242, 16] on link at bounding box center [1237, 18] width 20 height 20
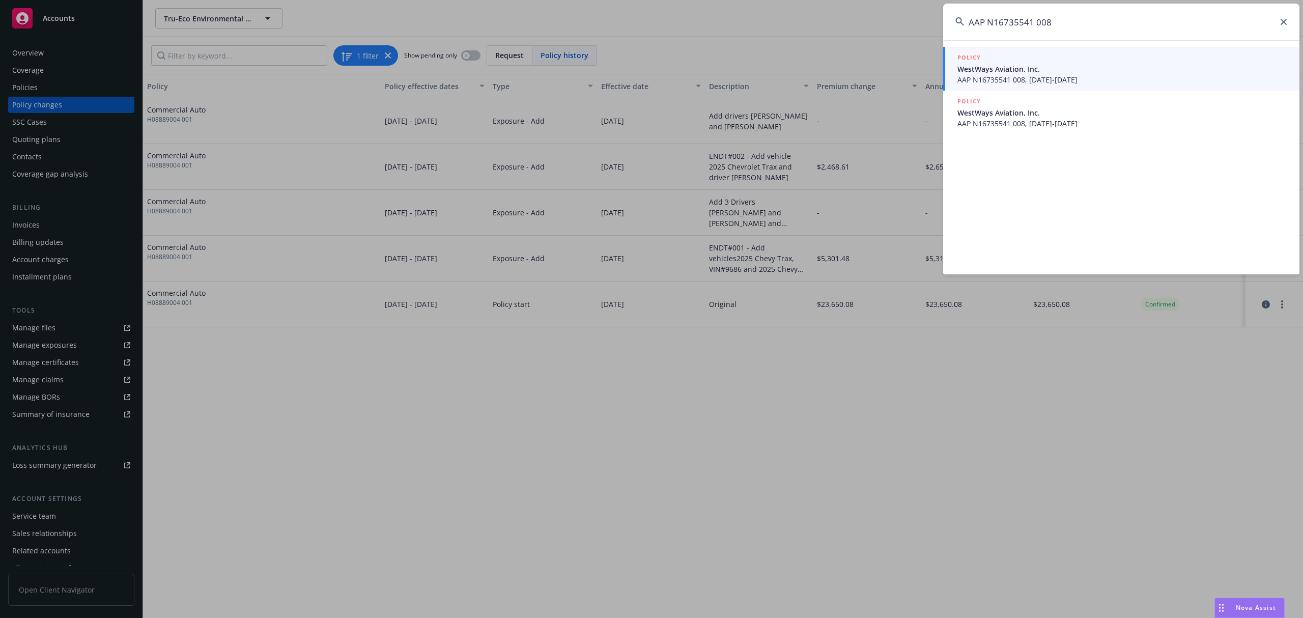
type input "AAP N16735541 008"
click at [999, 64] on span "WestWays Aviation, Inc." at bounding box center [1122, 69] width 330 height 11
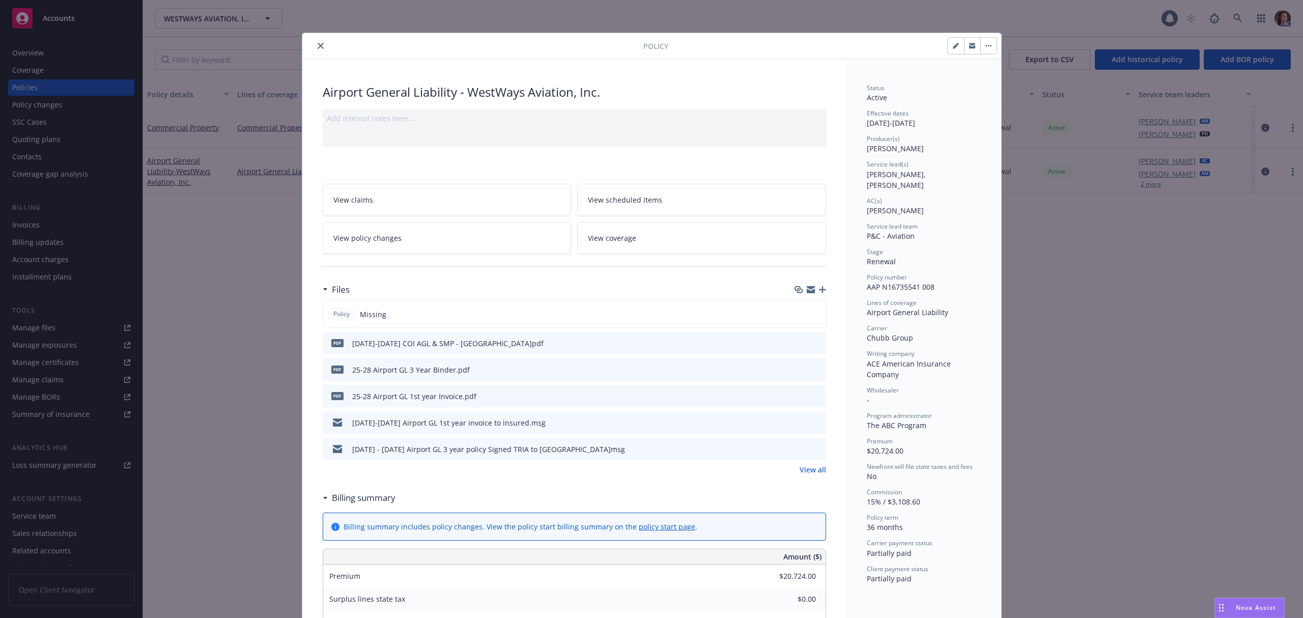
click at [532, 245] on link "View policy changes" at bounding box center [447, 238] width 249 height 32
click at [318, 49] on button "close" at bounding box center [320, 46] width 12 height 12
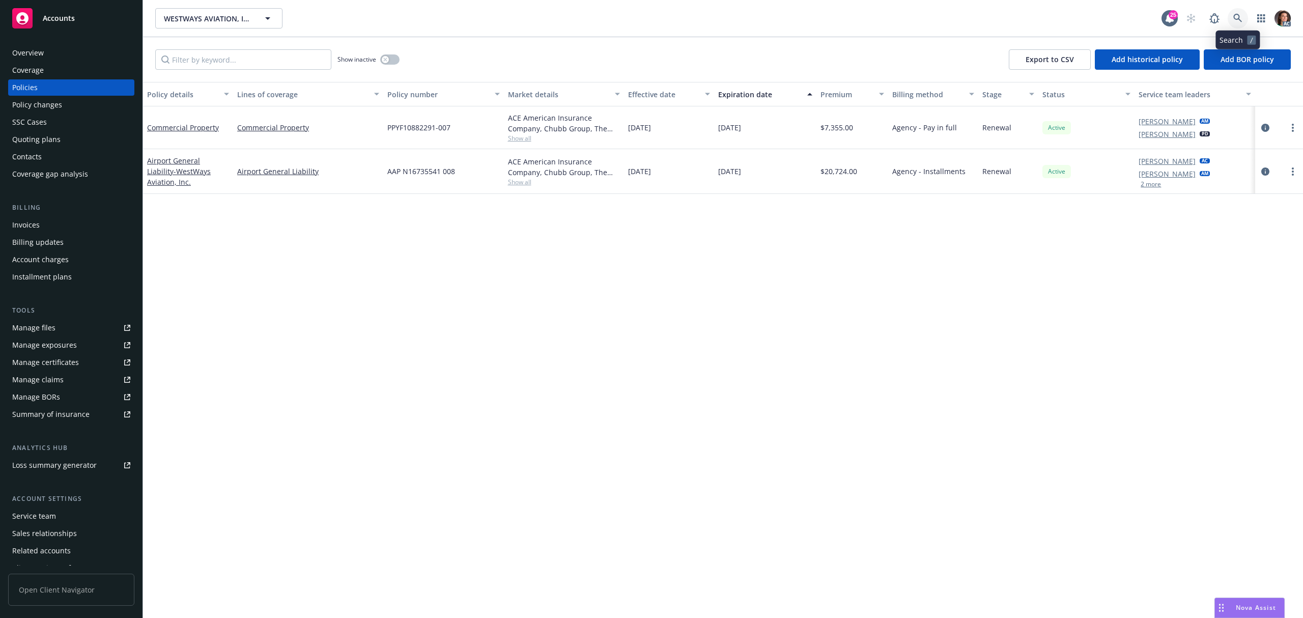
click at [1234, 15] on icon at bounding box center [1237, 18] width 9 height 9
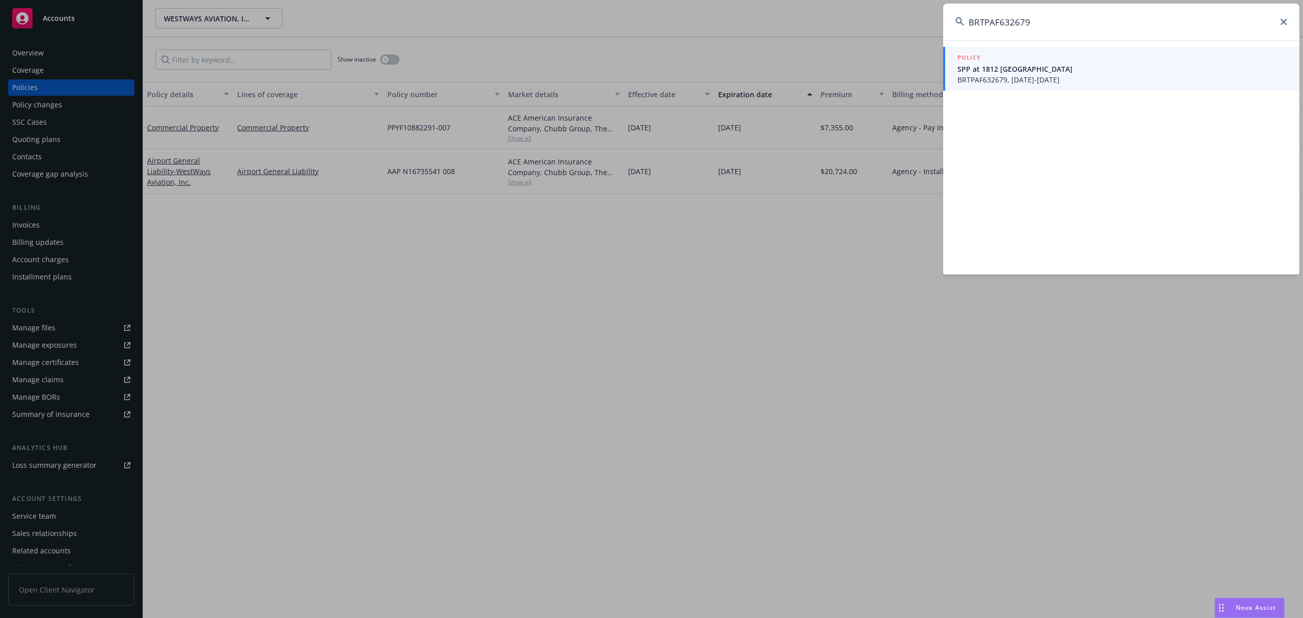
type input "BRTPAF632679"
click at [1016, 78] on span "BRTPAF632679, [DATE]-[DATE]" at bounding box center [1122, 79] width 330 height 11
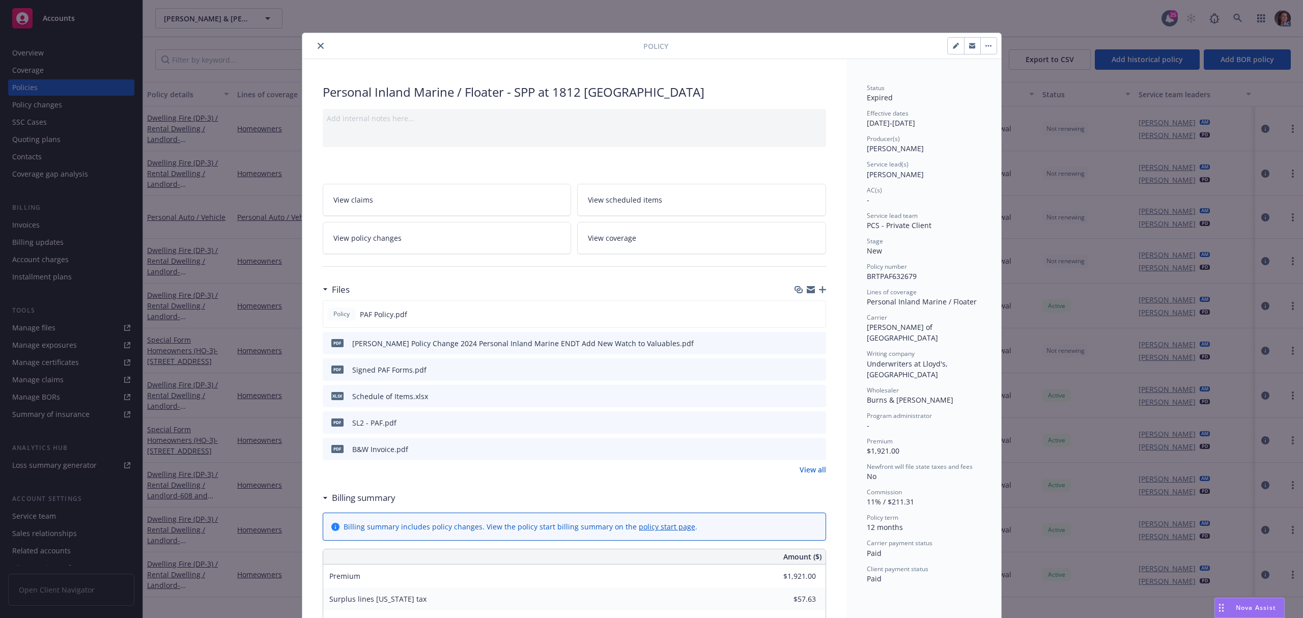
click at [318, 45] on icon "close" at bounding box center [321, 46] width 6 height 6
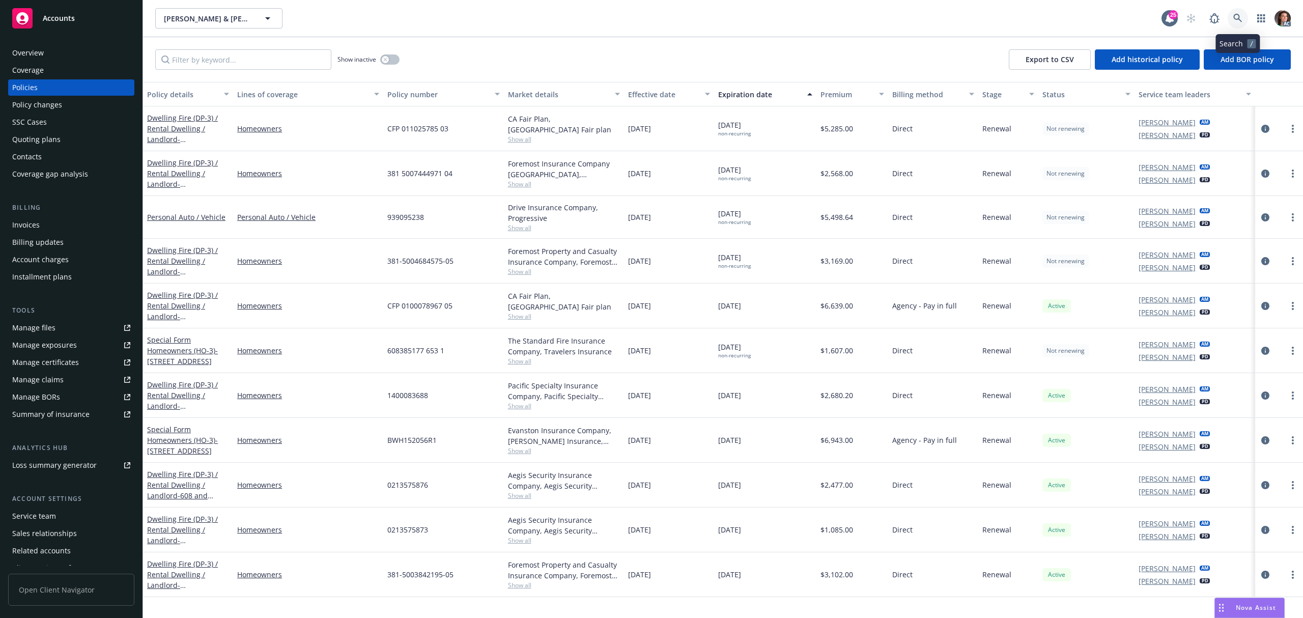
click at [1238, 17] on icon at bounding box center [1237, 18] width 9 height 9
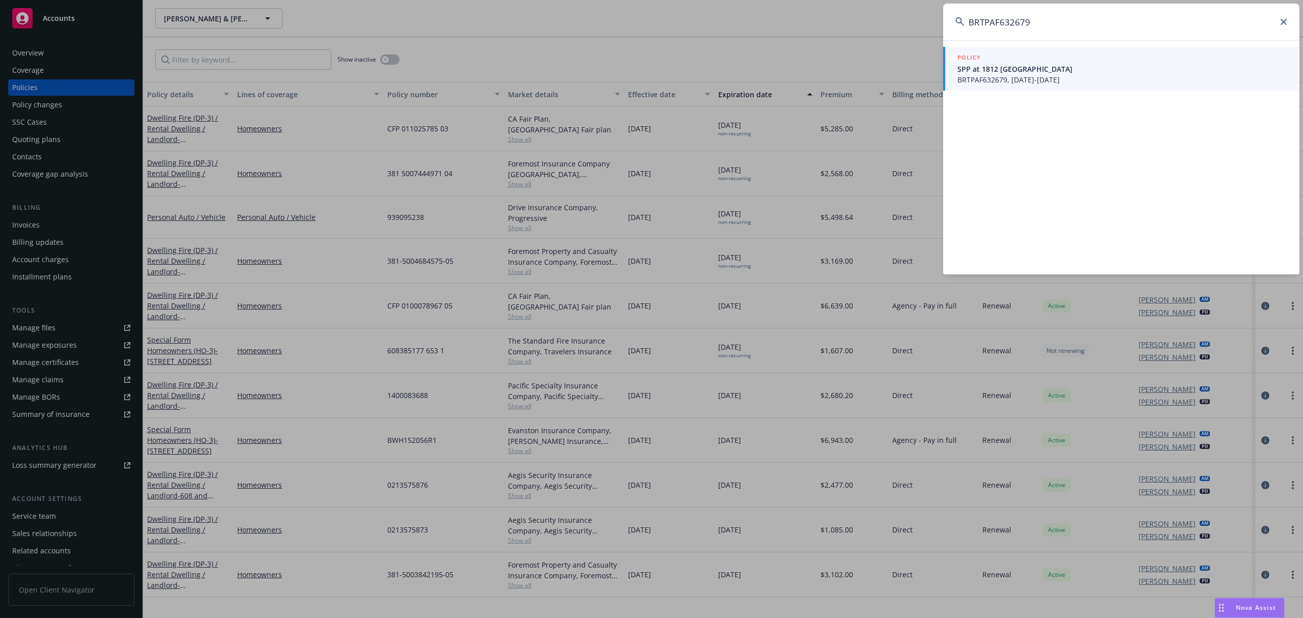
type input "BRTPAF632679"
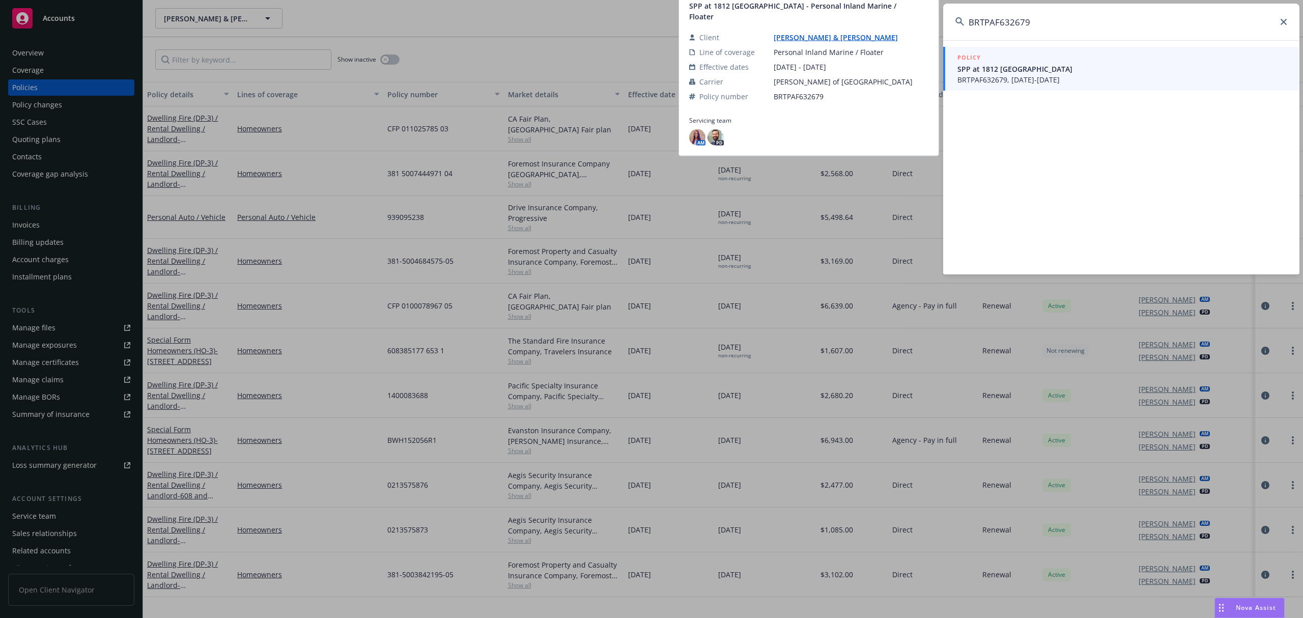
click at [996, 74] on span "BRTPAF632679, [DATE]-[DATE]" at bounding box center [1122, 79] width 330 height 11
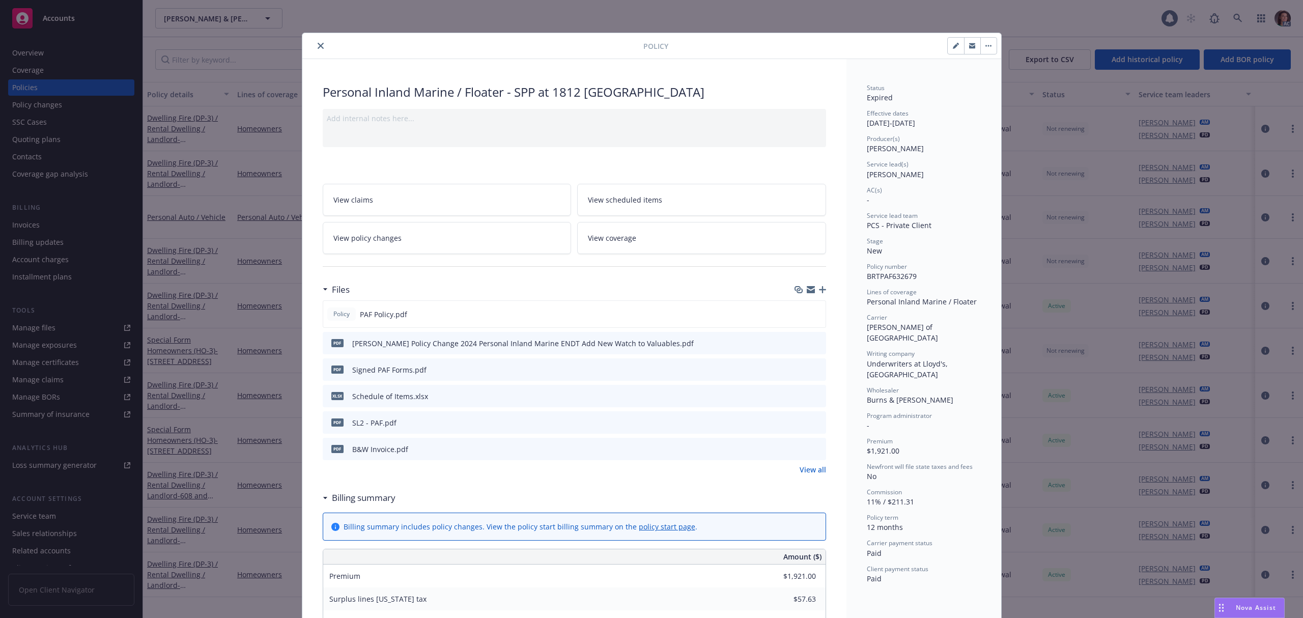
scroll to position [31, 0]
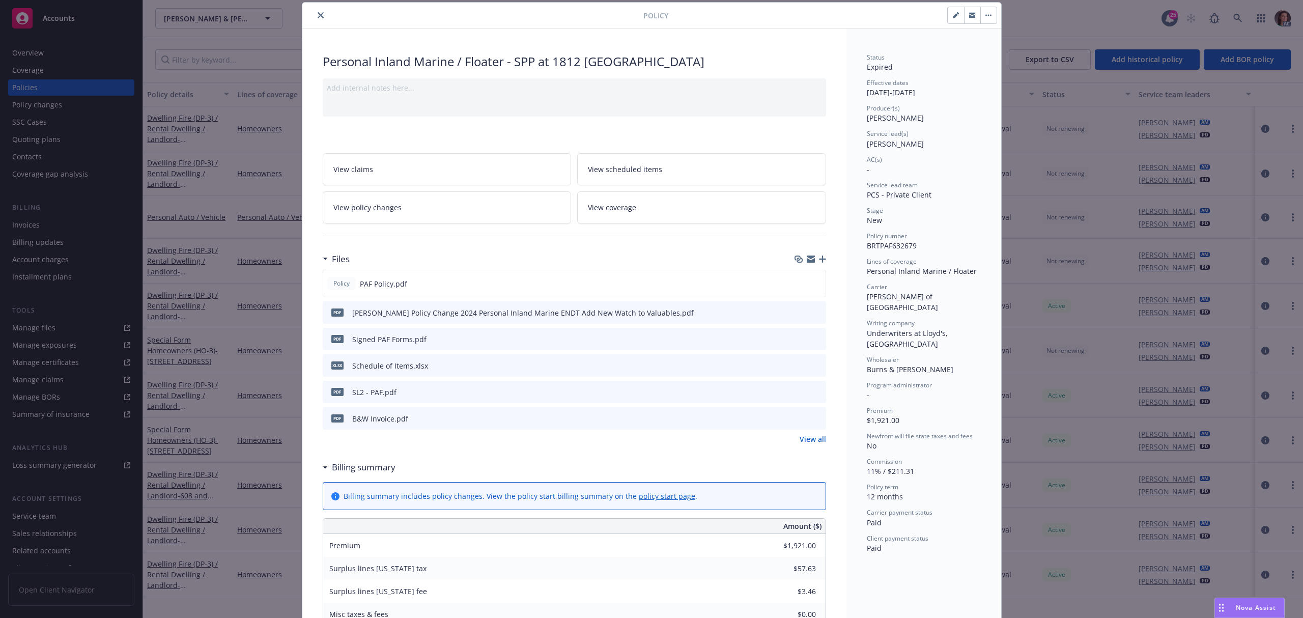
click at [475, 212] on link "View policy changes" at bounding box center [447, 207] width 249 height 32
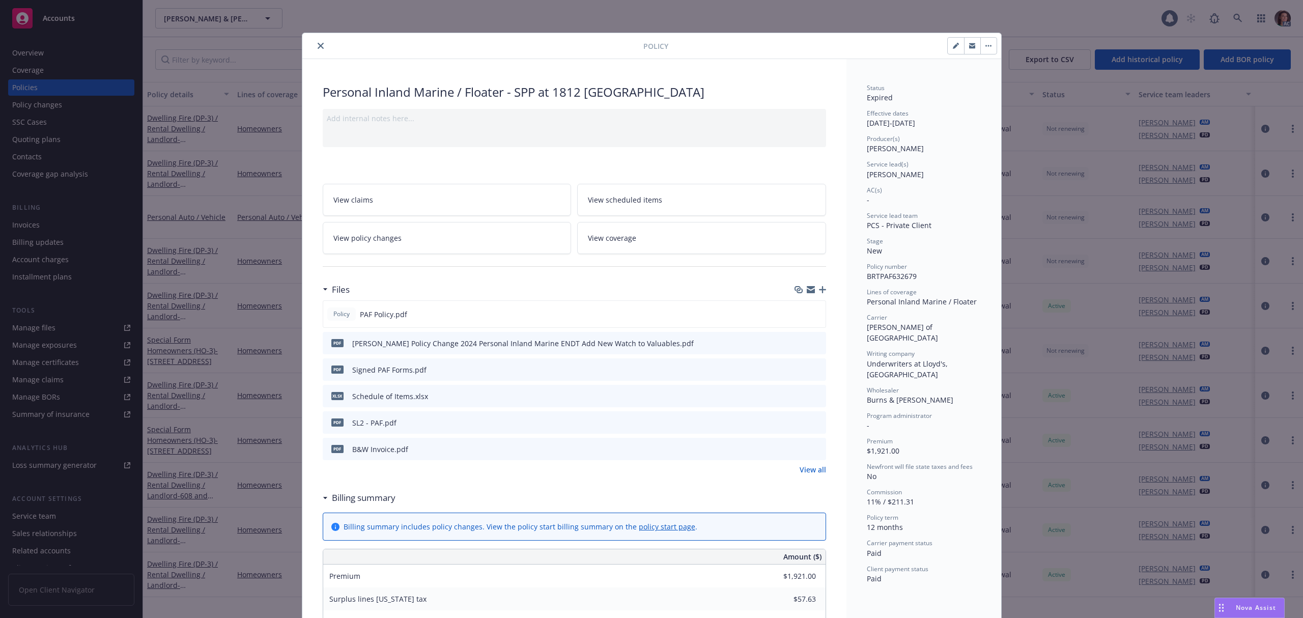
scroll to position [31, 0]
